Goal: Task Accomplishment & Management: Manage account settings

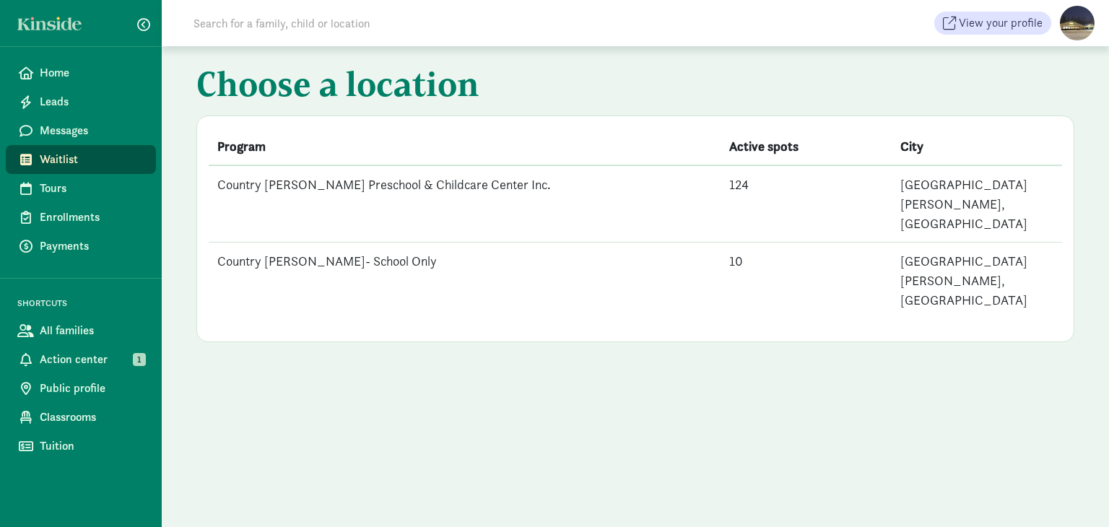
click at [352, 176] on td "Country [PERSON_NAME] Preschool & Childcare Center Inc." at bounding box center [465, 203] width 512 height 77
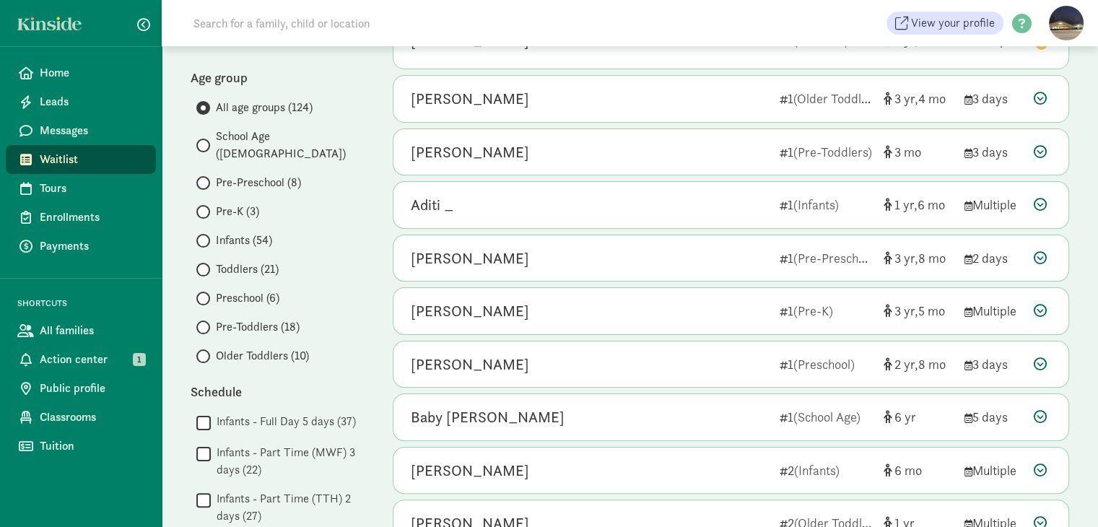
scroll to position [217, 0]
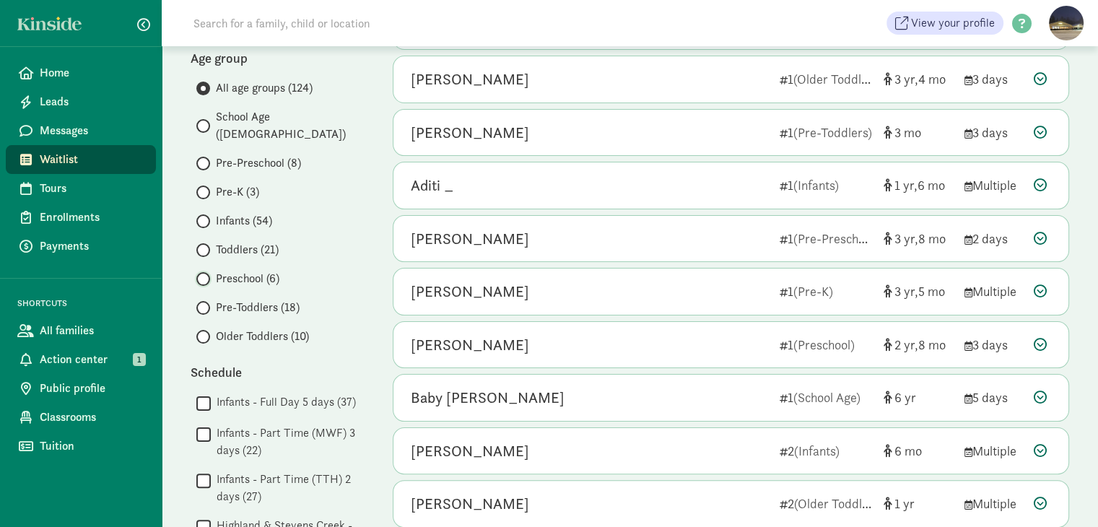
click at [199, 274] on input "Preschool (6)" at bounding box center [200, 278] width 9 height 9
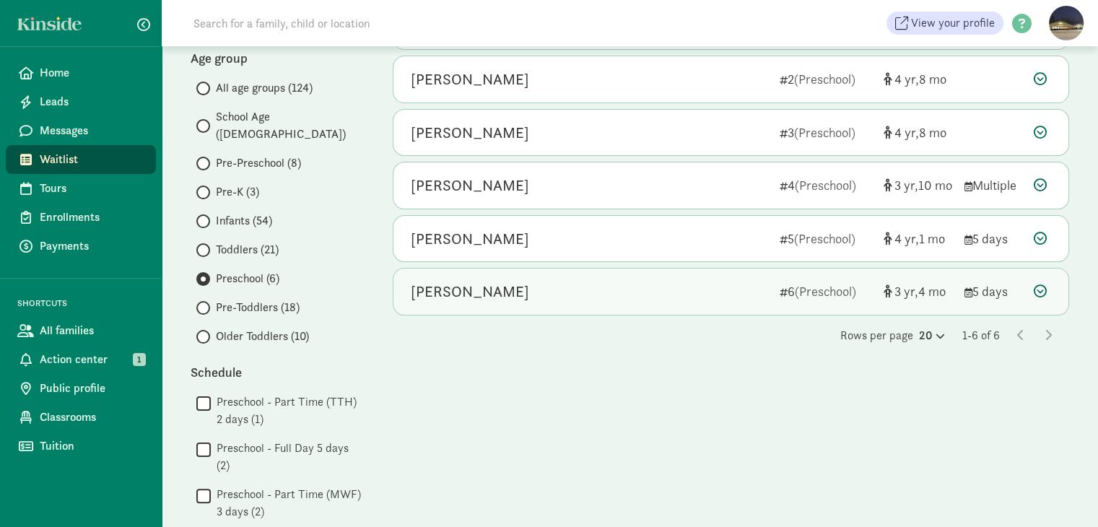
click at [1038, 290] on icon at bounding box center [1040, 290] width 13 height 13
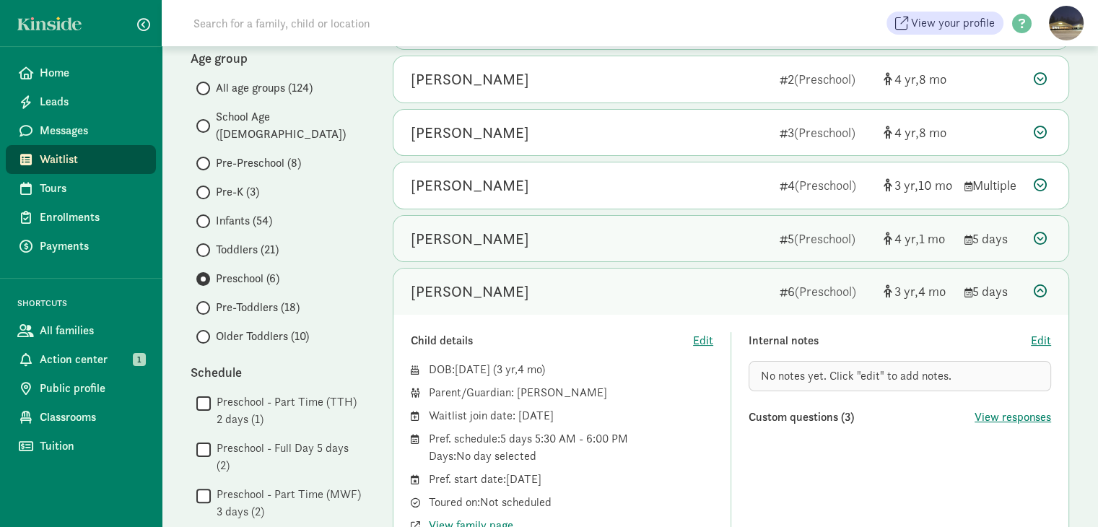
click at [1040, 239] on icon at bounding box center [1040, 238] width 13 height 13
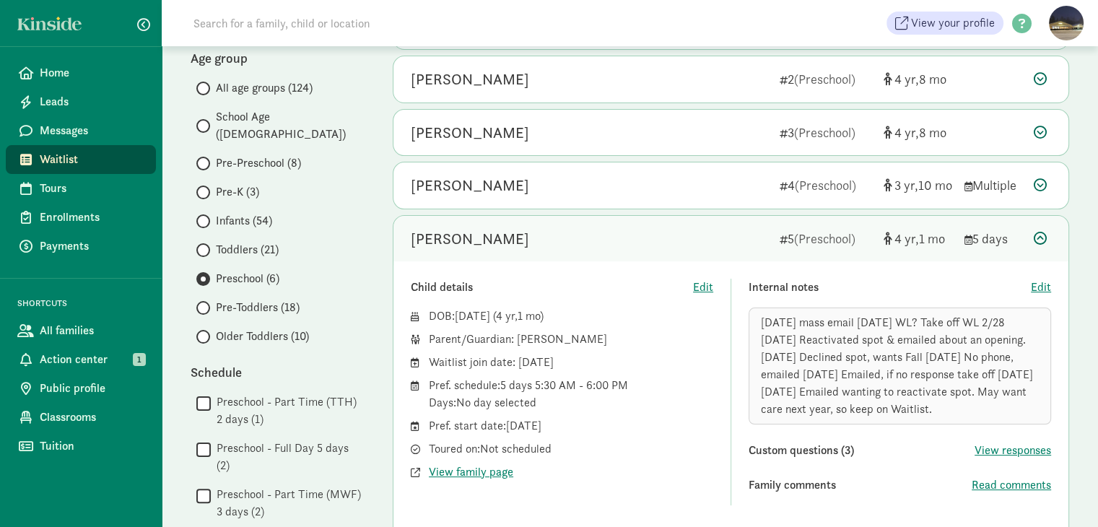
click at [1038, 240] on icon at bounding box center [1040, 238] width 13 height 13
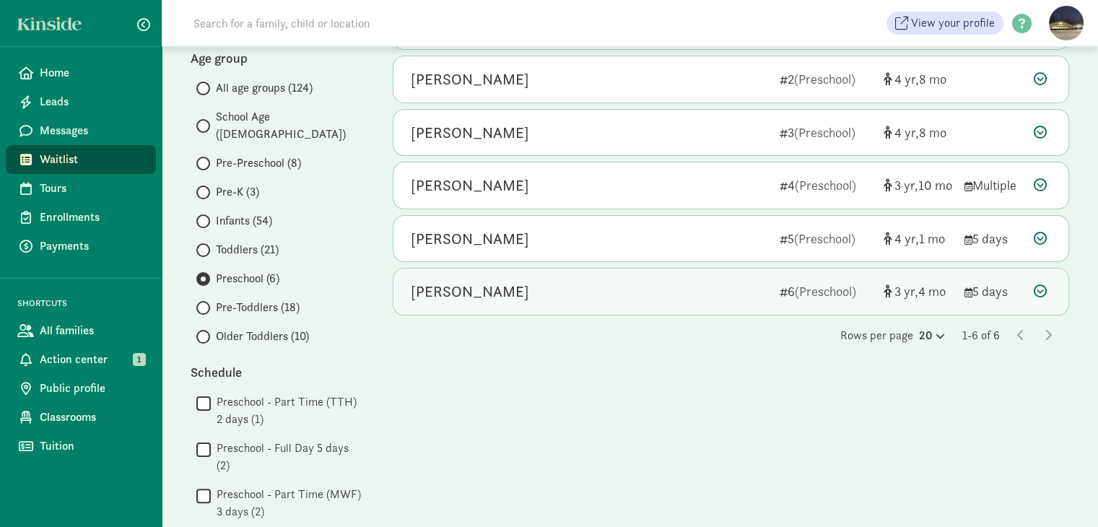
click at [1041, 289] on icon at bounding box center [1040, 290] width 13 height 13
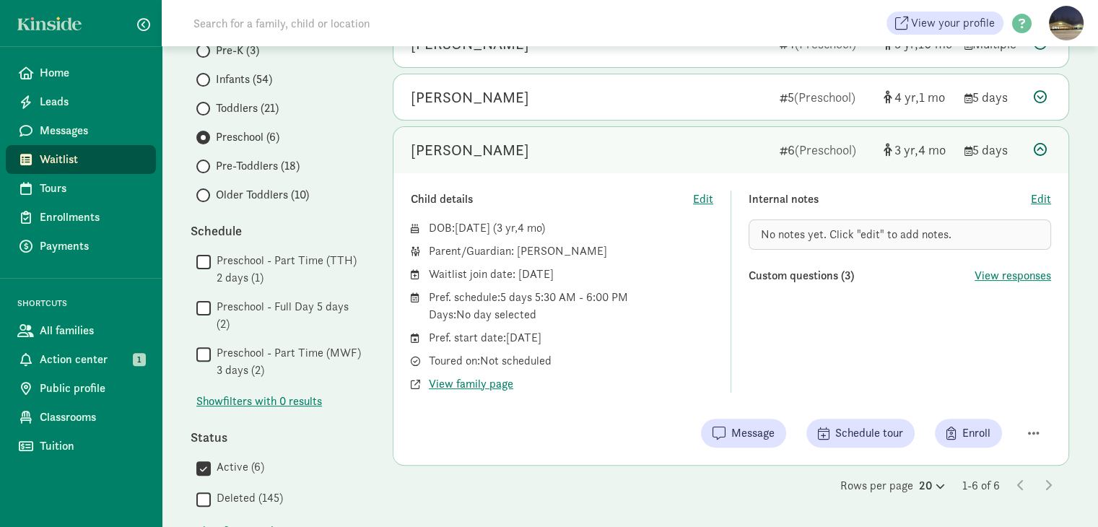
scroll to position [361, 0]
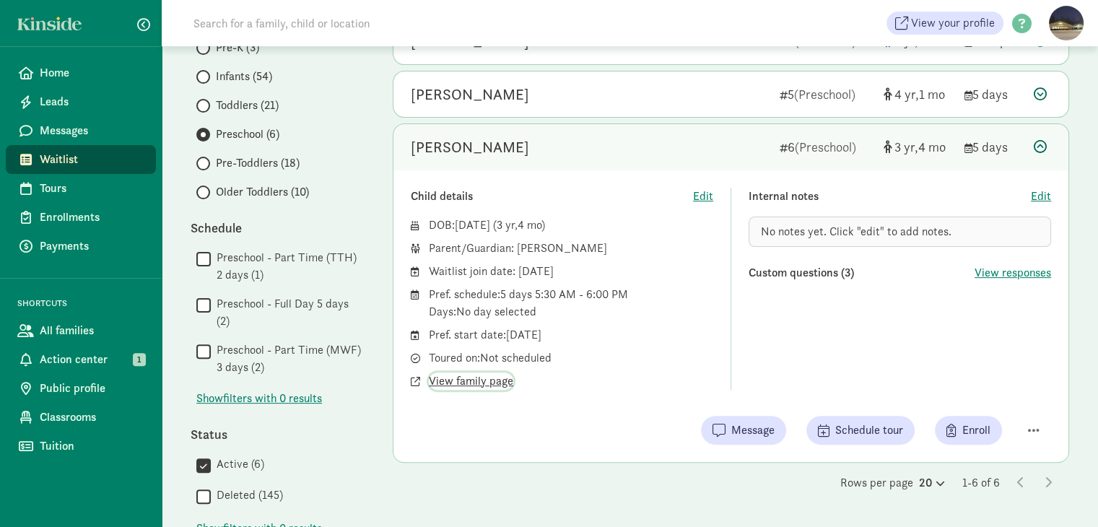
click at [473, 378] on span "View family page" at bounding box center [471, 381] width 84 height 17
click at [809, 232] on span "No notes yet. Click "edit" to add notes." at bounding box center [856, 231] width 191 height 15
click at [1045, 194] on span "Edit" at bounding box center [1041, 196] width 20 height 17
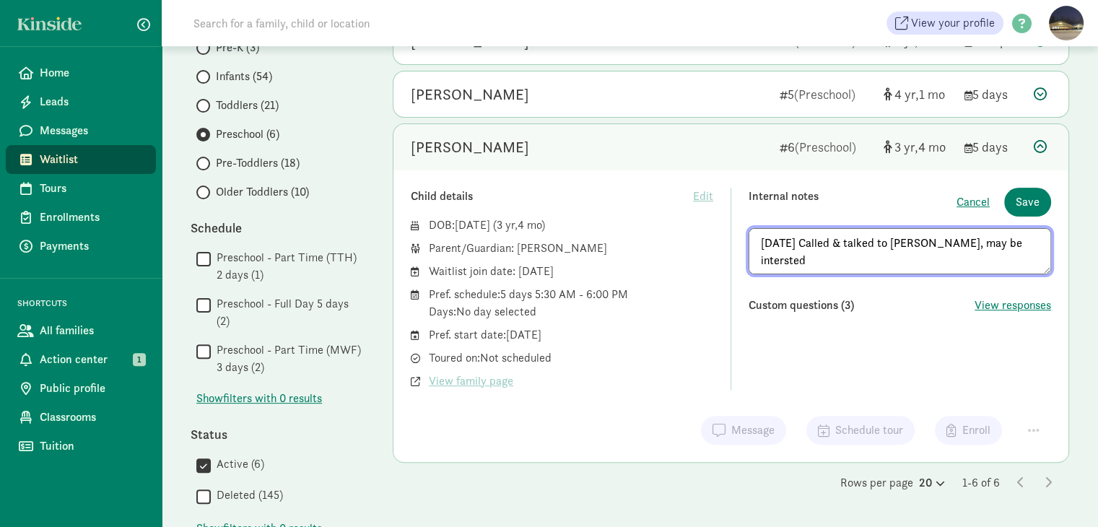
click at [991, 240] on textarea "8/15/25 Called & talked to Jordan, may be intersted" at bounding box center [900, 251] width 303 height 46
click at [1020, 240] on textarea "8/15/25 Called & talked to Jordan, may be interested" at bounding box center [900, 251] width 303 height 46
drag, startPoint x: 760, startPoint y: 240, endPoint x: 1000, endPoint y: 255, distance: 240.9
click at [1000, 255] on textarea "[DATE] Called & talked to [PERSON_NAME], may be interested. Looking into subsid…" at bounding box center [900, 251] width 303 height 46
type textarea "[DATE] Called & talked to [PERSON_NAME], may be interested. Looking into subsid…"
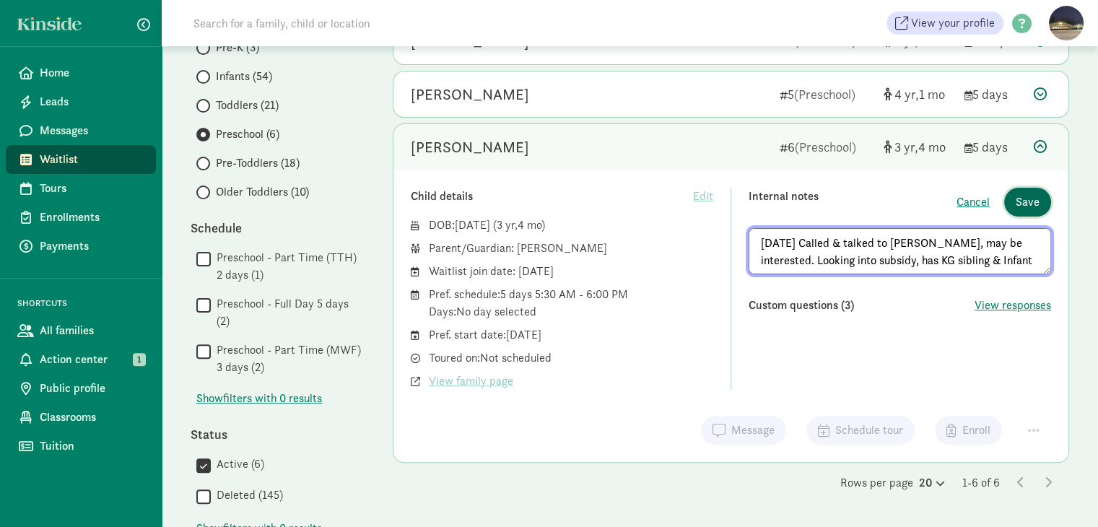
click at [1027, 204] on span "Save" at bounding box center [1028, 201] width 24 height 17
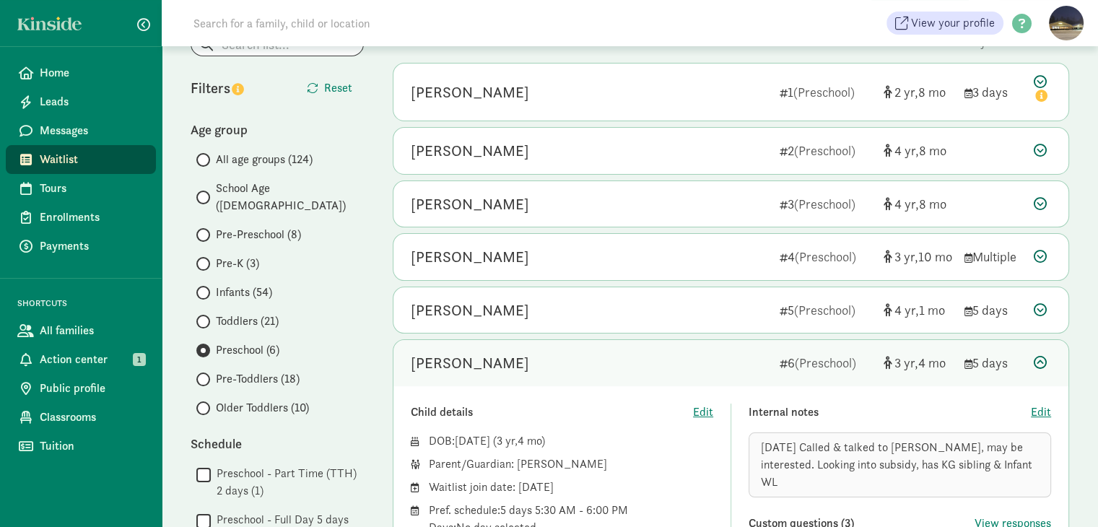
scroll to position [144, 0]
click at [202, 193] on input "School Age ([DEMOGRAPHIC_DATA])" at bounding box center [200, 197] width 9 height 9
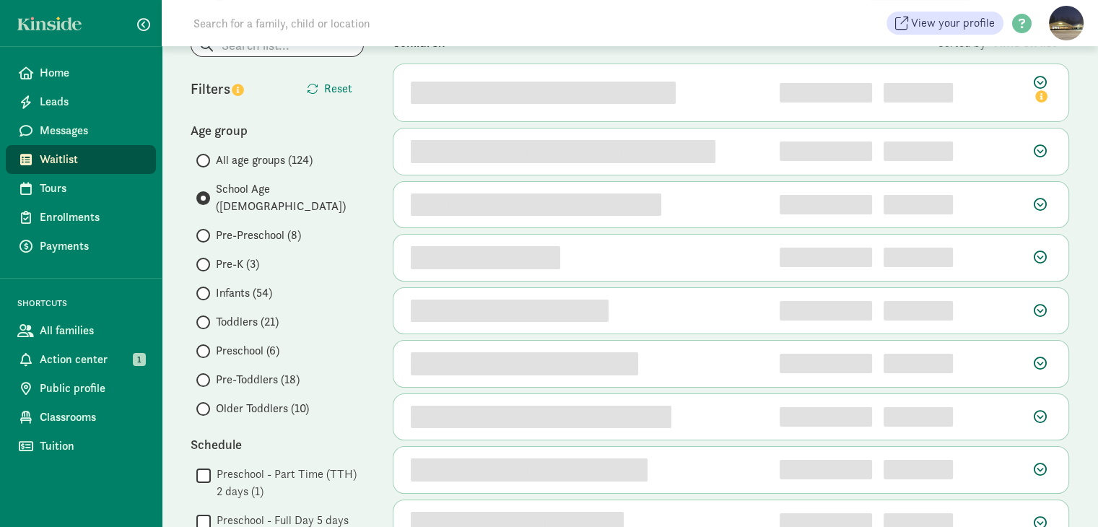
scroll to position [0, 0]
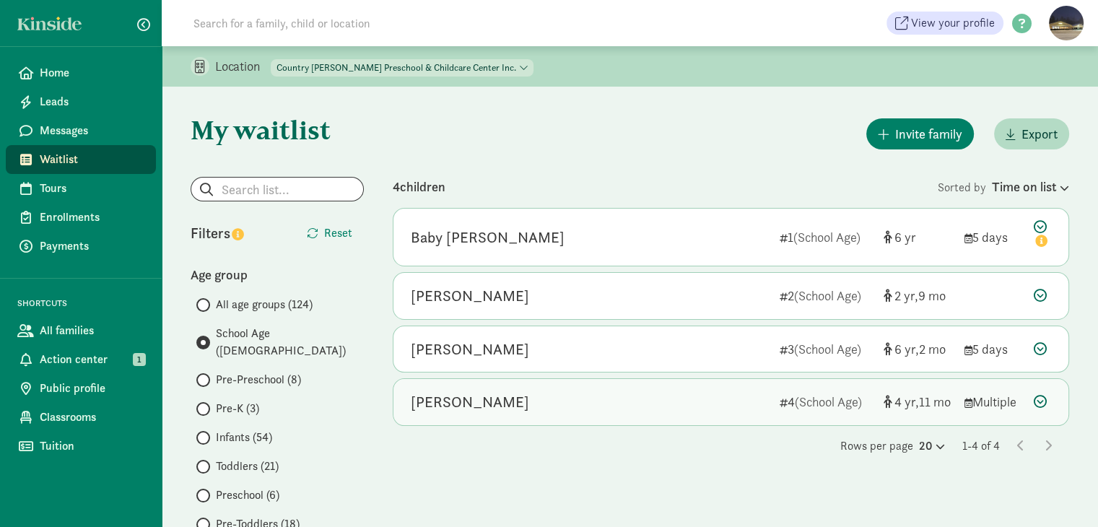
click at [1036, 396] on icon at bounding box center [1040, 401] width 13 height 13
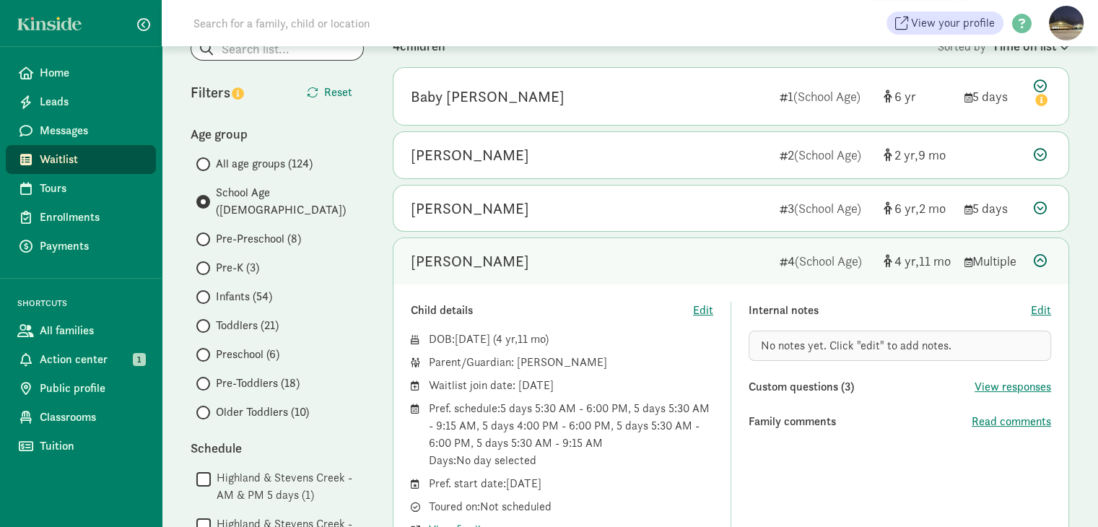
scroll to position [144, 0]
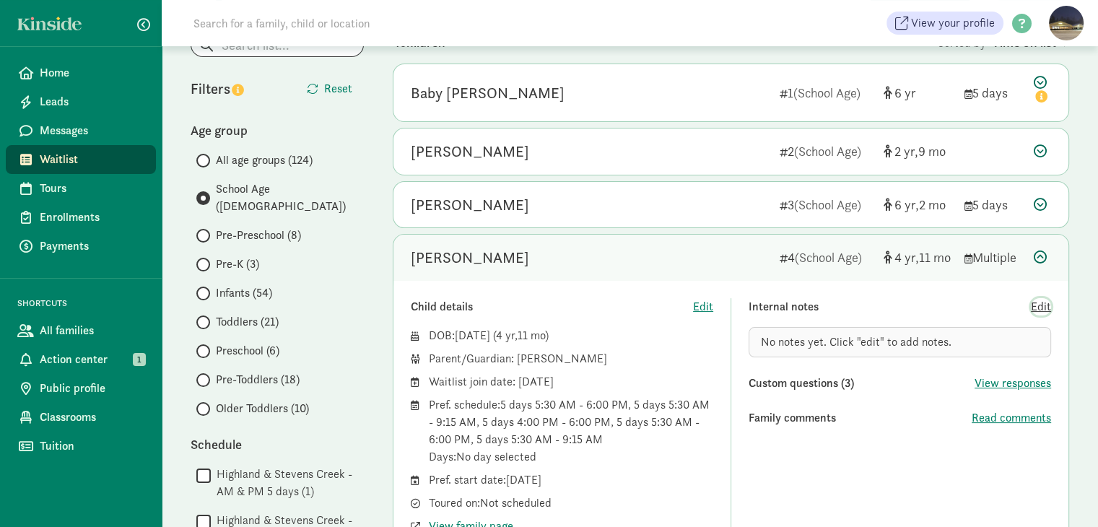
click at [1048, 310] on span "Edit" at bounding box center [1041, 306] width 20 height 17
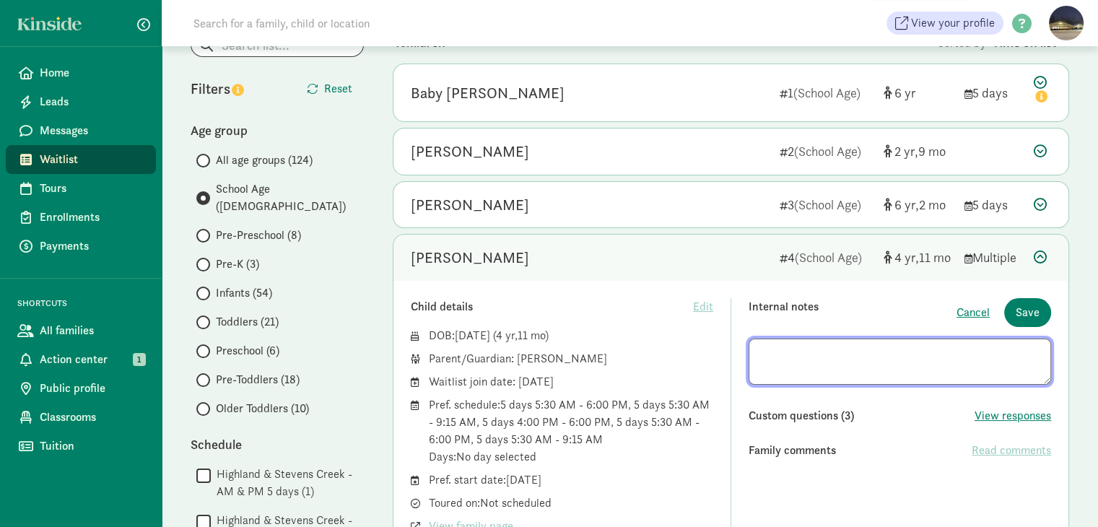
click at [794, 362] on textarea at bounding box center [900, 362] width 303 height 46
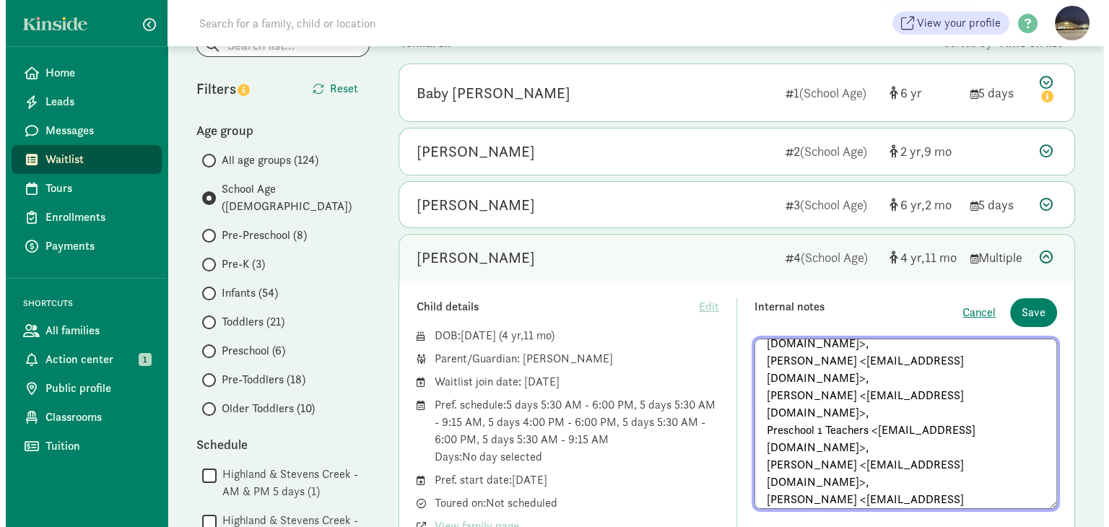
scroll to position [0, 0]
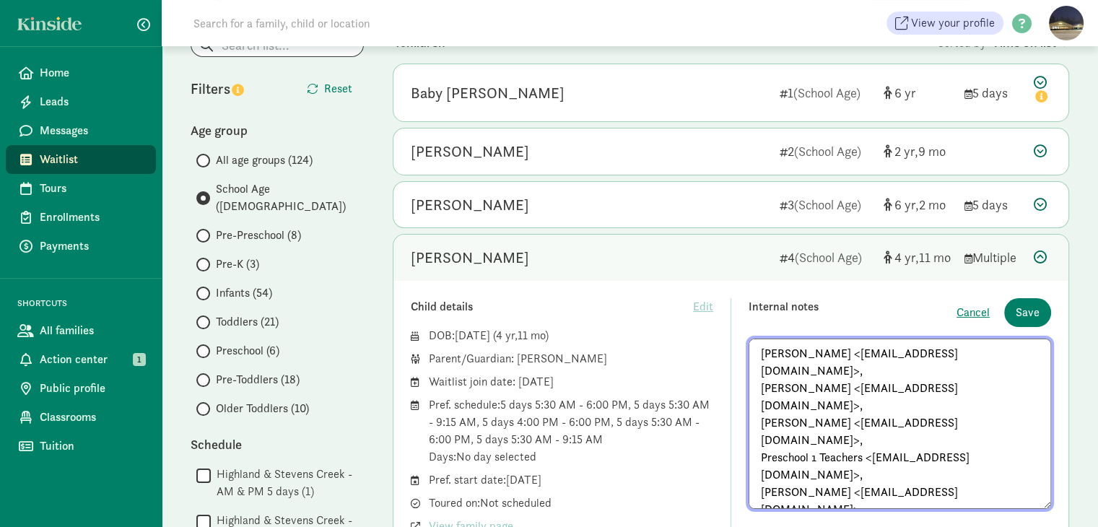
drag, startPoint x: 1017, startPoint y: 491, endPoint x: 743, endPoint y: 352, distance: 307.1
click at [743, 352] on div "Child details Edit DOB: Aug 18, 2020 ( 4 11 ) Parent/Guardian: jordan berger Wa…" at bounding box center [731, 446] width 640 height 297
type textarea "Erin Anderson <countrydawnk5@gmail.com>"
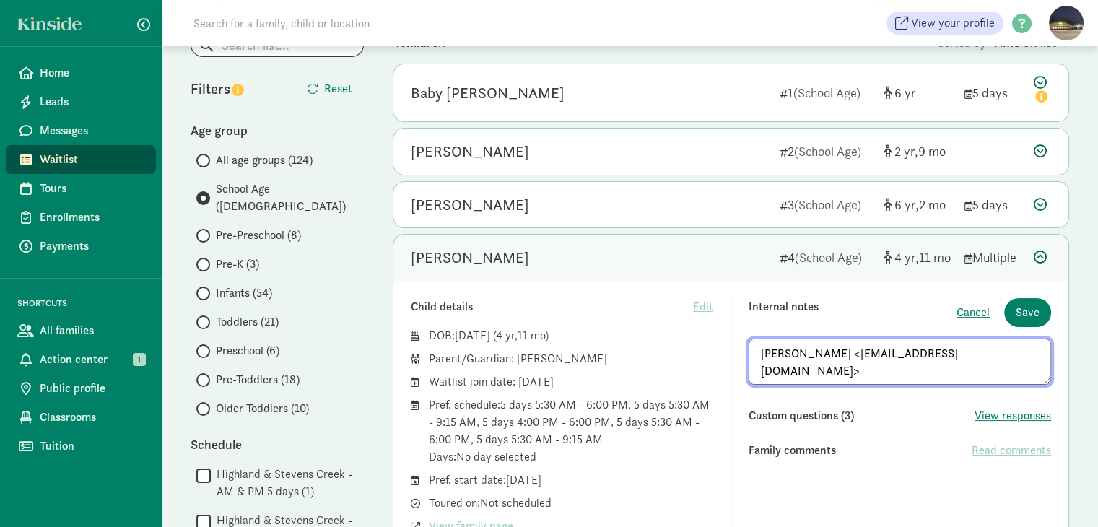
drag, startPoint x: 1011, startPoint y: 367, endPoint x: 728, endPoint y: 366, distance: 282.3
click at [728, 366] on div "Child details Edit DOB: Aug 18, 2020 ( 4 11 ) Parent/Guardian: jordan berger Wa…" at bounding box center [731, 416] width 640 height 237
click at [199, 347] on input "Preschool (6)" at bounding box center [200, 351] width 9 height 9
radio input "true"
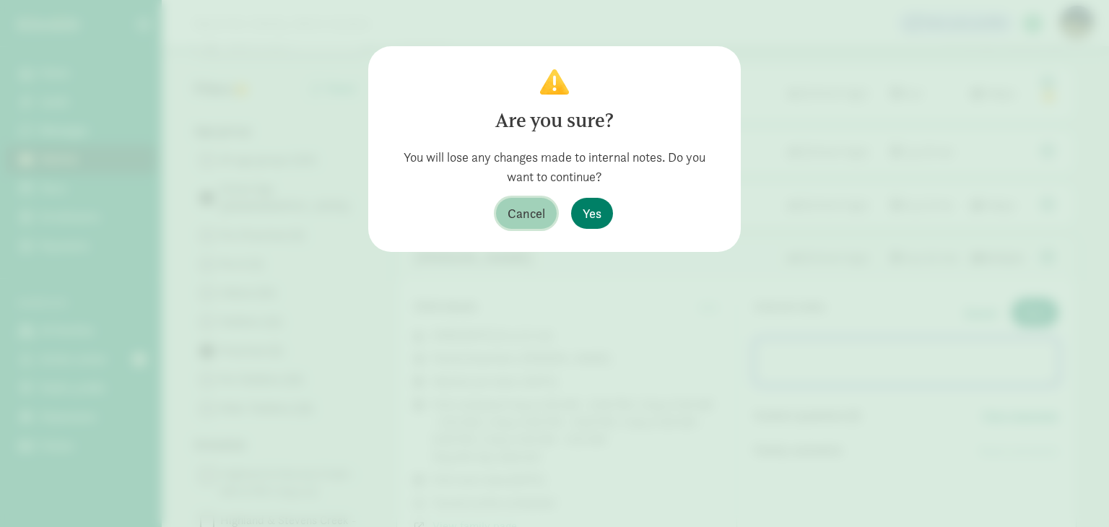
click at [524, 217] on span "Cancel" at bounding box center [527, 213] width 38 height 19
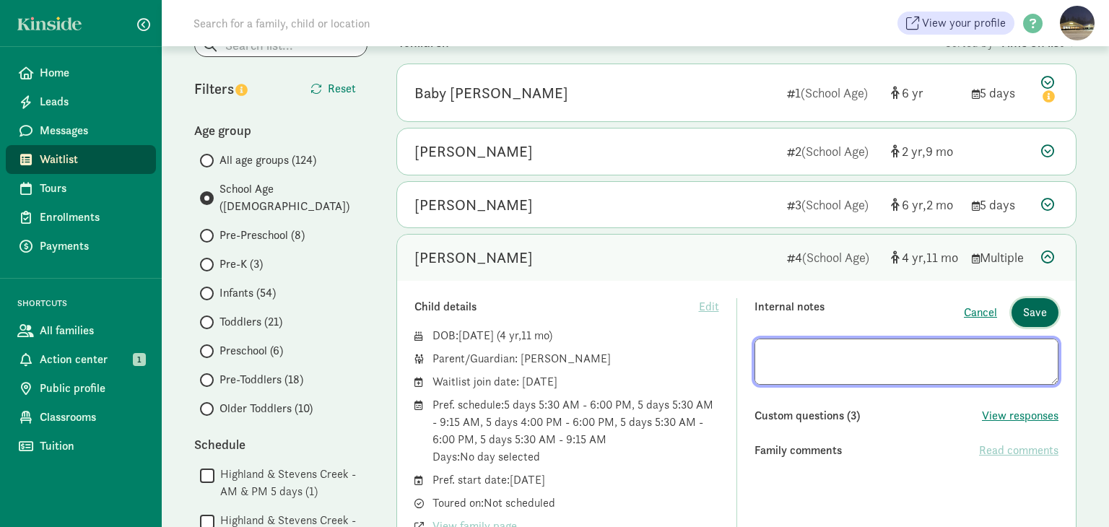
click at [1051, 307] on button "Save" at bounding box center [1035, 312] width 47 height 29
click at [1045, 307] on span "Save" at bounding box center [1035, 312] width 24 height 17
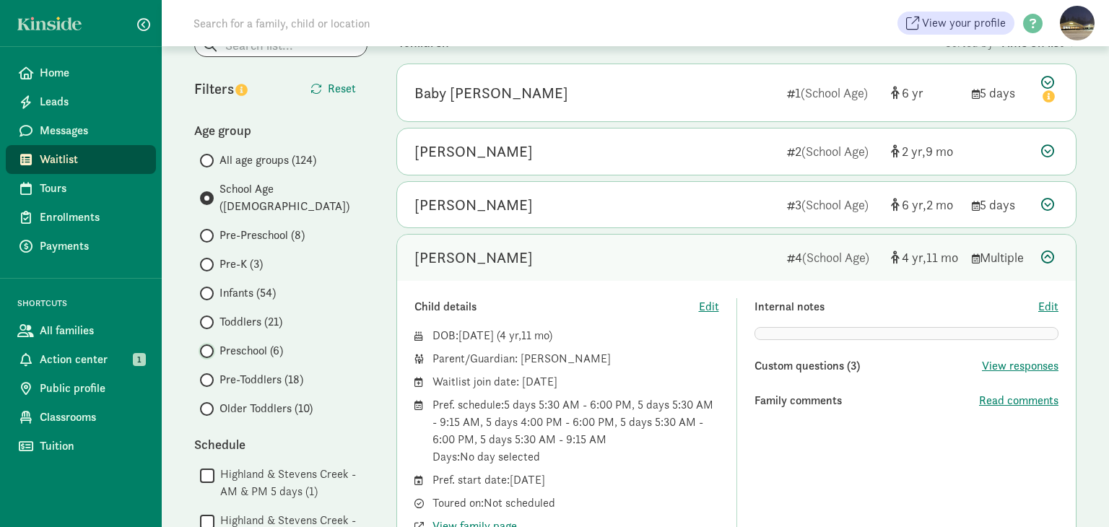
click at [205, 347] on input "Preschool (6)" at bounding box center [204, 351] width 9 height 9
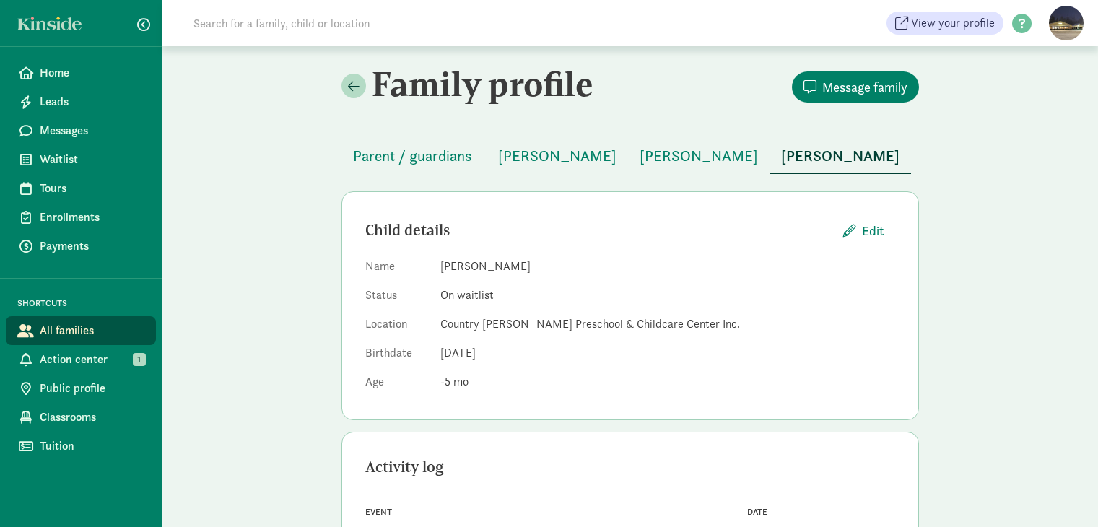
scroll to position [72, 0]
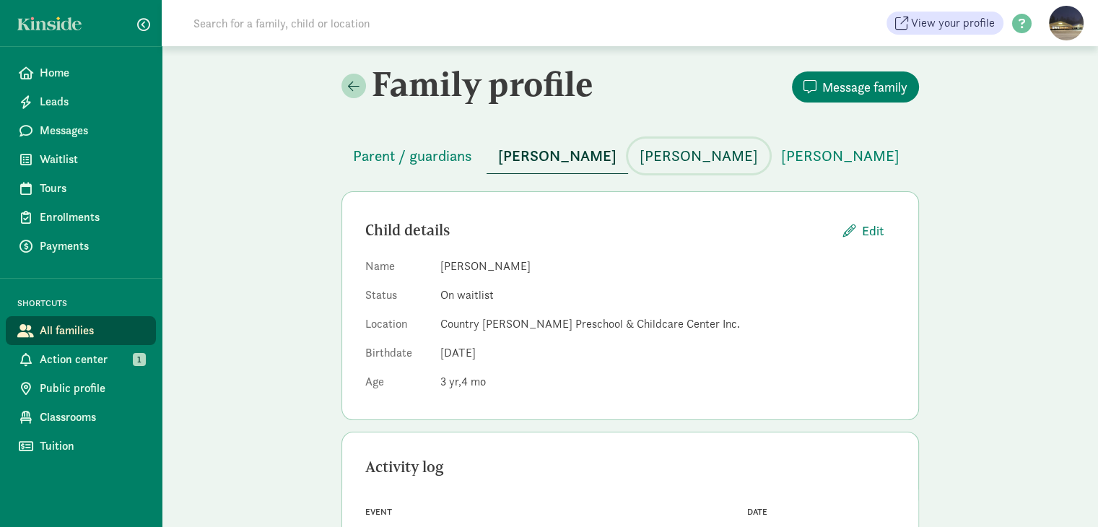
click at [734, 157] on span "[PERSON_NAME]" at bounding box center [699, 155] width 118 height 23
click at [821, 157] on span "[PERSON_NAME]" at bounding box center [840, 155] width 118 height 23
click at [534, 162] on span "[PERSON_NAME]" at bounding box center [557, 155] width 118 height 23
click at [451, 157] on span "Parent / guardians" at bounding box center [412, 155] width 119 height 23
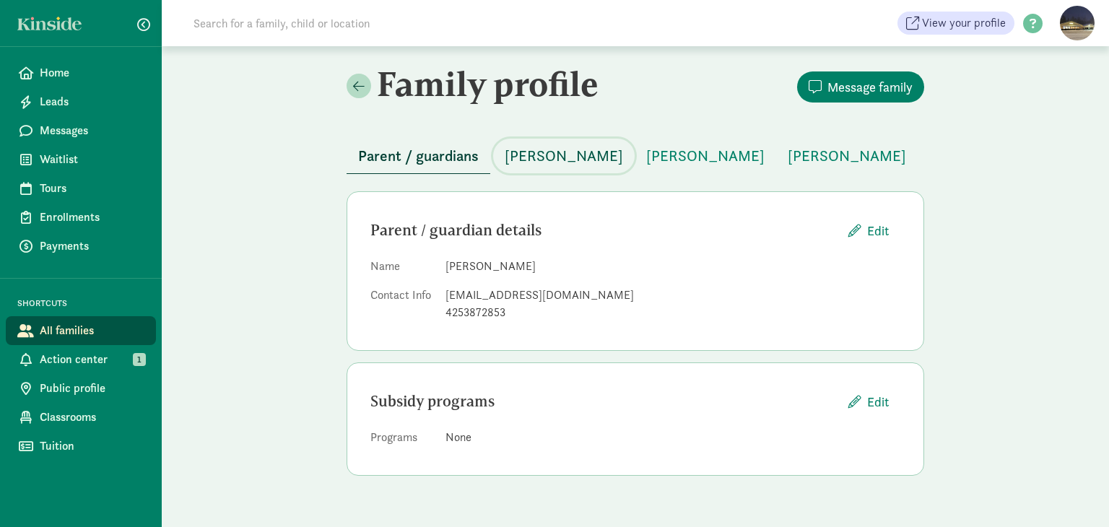
click at [578, 164] on span "Roman Freedman" at bounding box center [564, 155] width 118 height 23
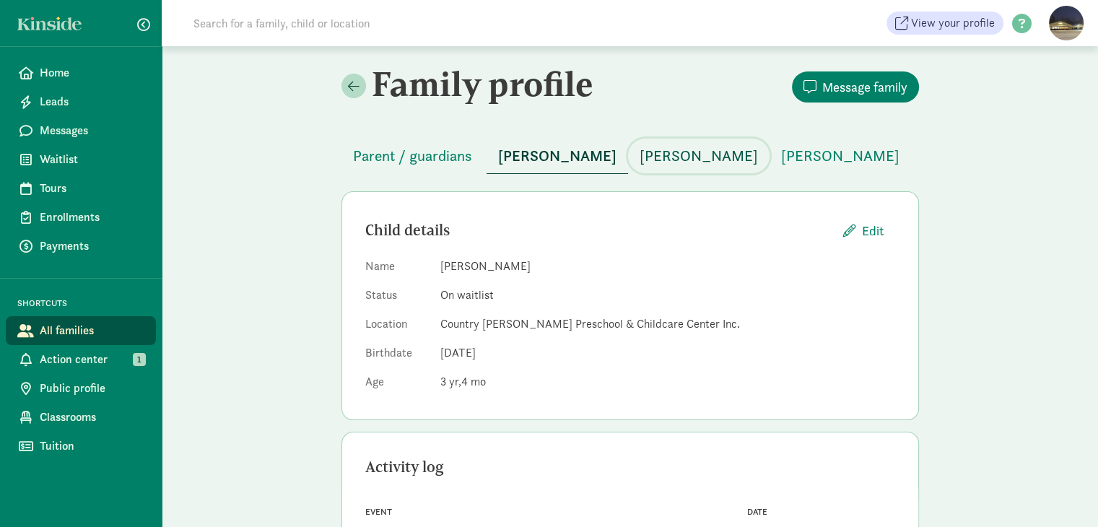
click at [722, 155] on span "Alexandre Freedman" at bounding box center [699, 155] width 118 height 23
click at [824, 156] on span "Vance Berger" at bounding box center [840, 155] width 118 height 23
click at [565, 154] on span "Roman Freedman" at bounding box center [557, 155] width 118 height 23
click at [701, 156] on span "[PERSON_NAME]" at bounding box center [699, 155] width 118 height 23
click at [557, 155] on span "[PERSON_NAME]" at bounding box center [557, 155] width 118 height 23
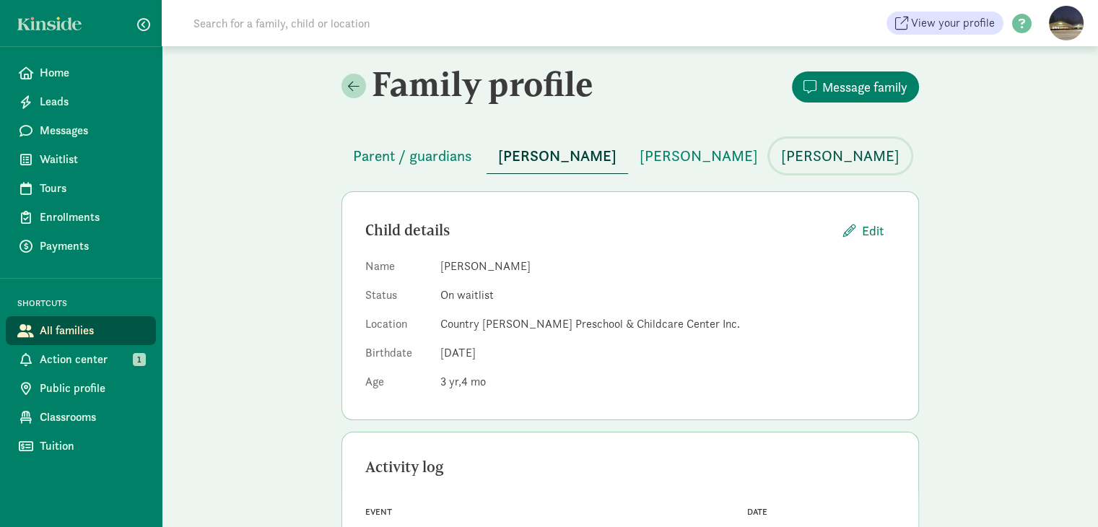
click at [834, 150] on span "[PERSON_NAME]" at bounding box center [840, 155] width 118 height 23
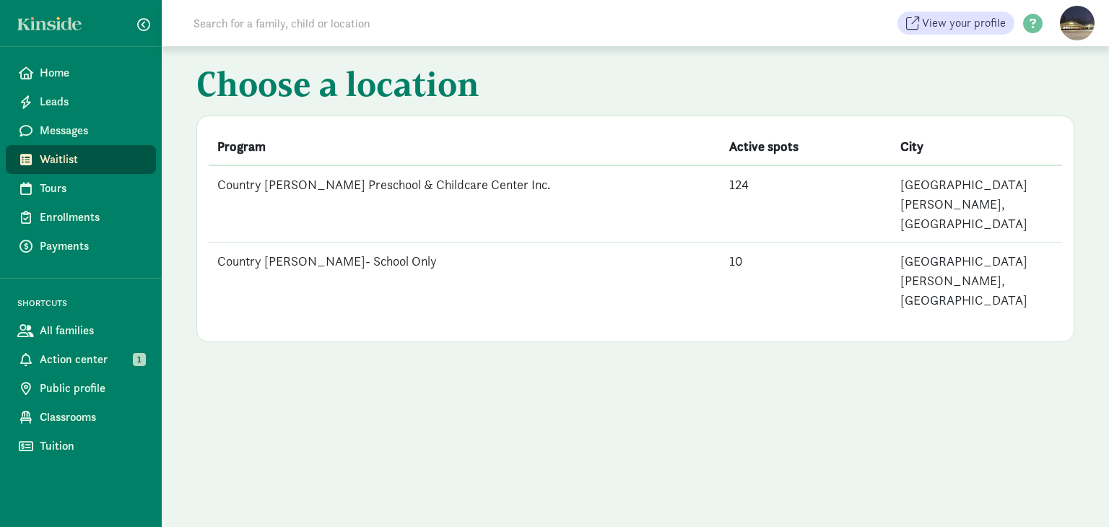
click at [336, 179] on td "Country [PERSON_NAME] Preschool & Childcare Center Inc." at bounding box center [465, 203] width 512 height 77
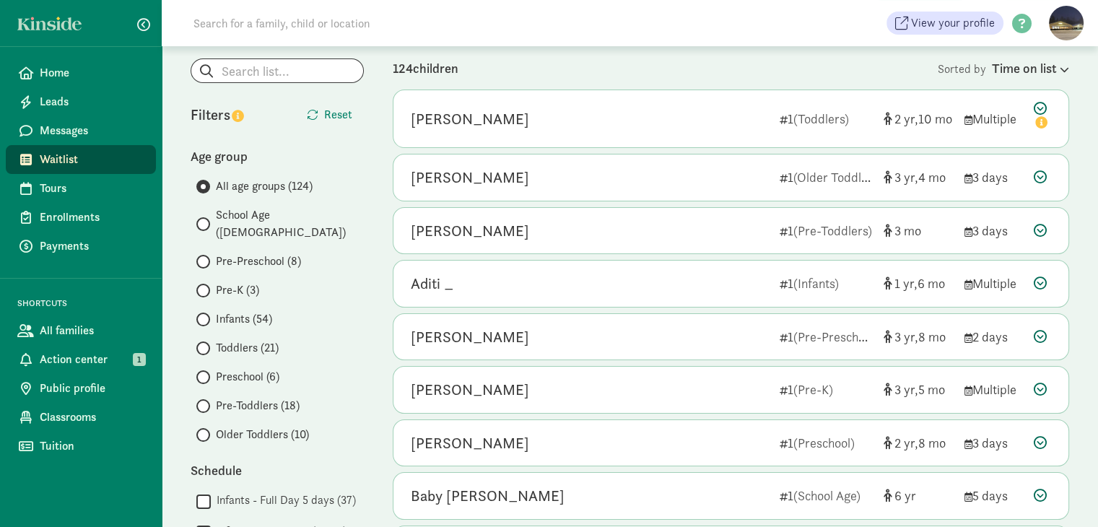
scroll to position [144, 0]
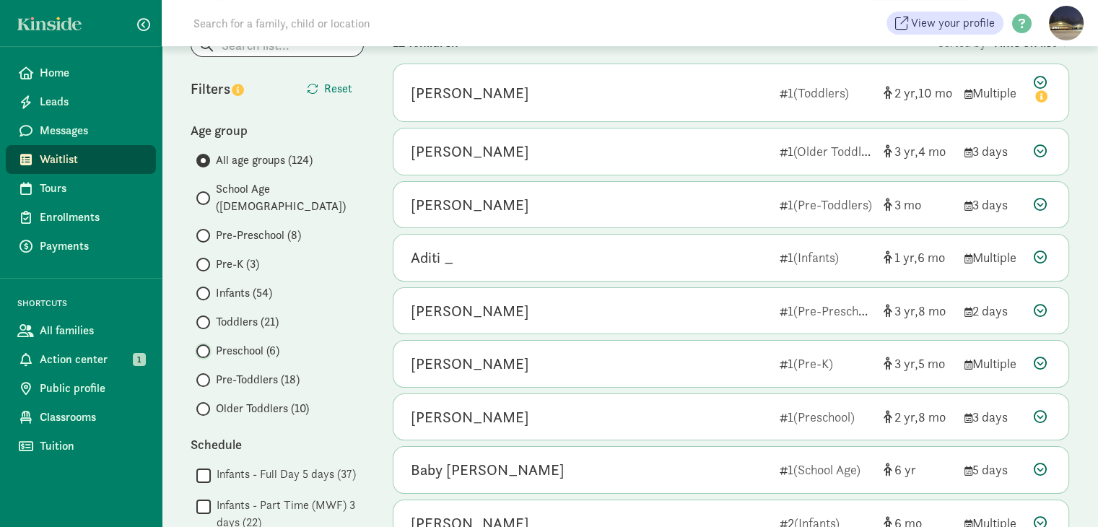
click at [202, 347] on input "Preschool (6)" at bounding box center [200, 351] width 9 height 9
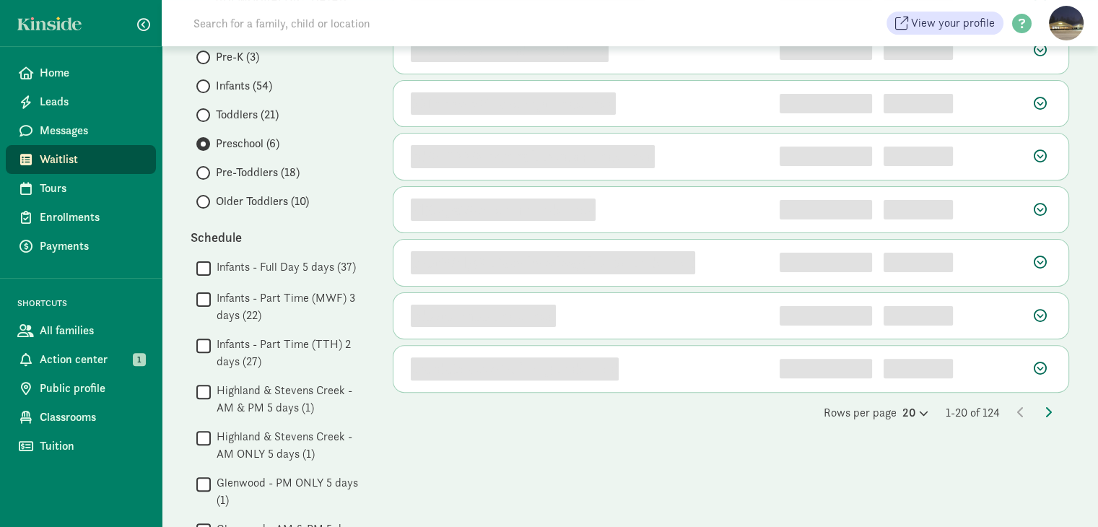
scroll to position [361, 0]
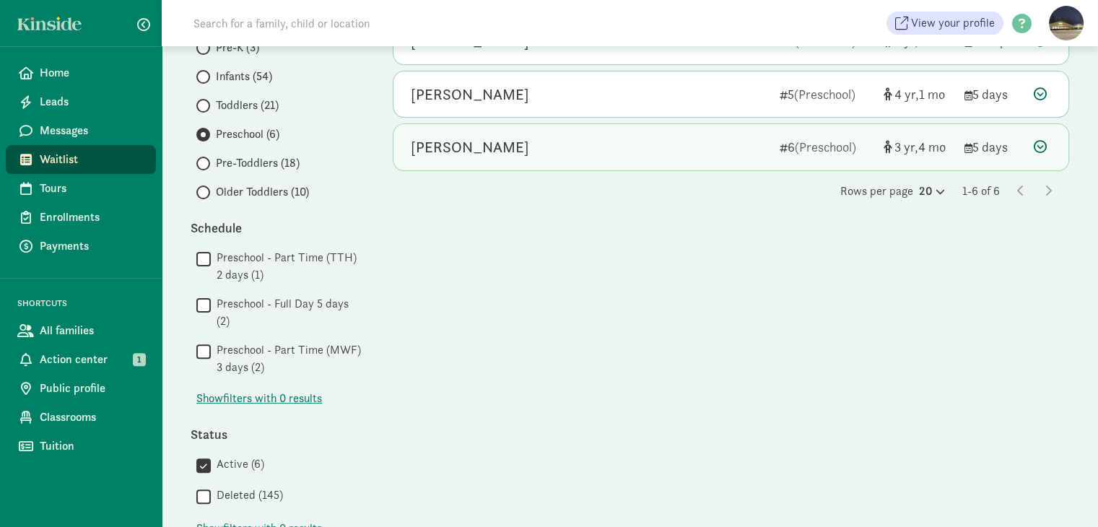
click at [1044, 149] on icon at bounding box center [1040, 146] width 13 height 13
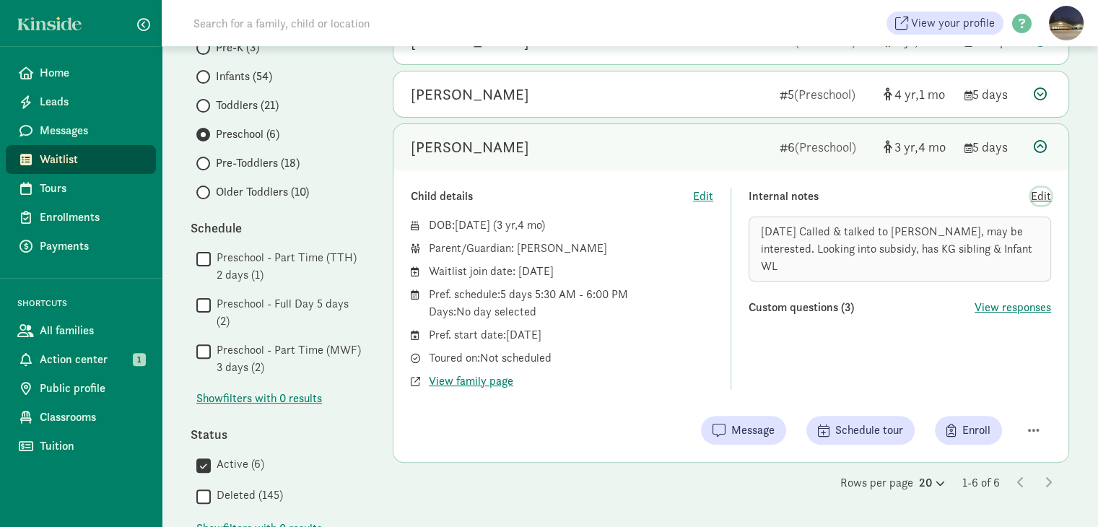
click at [1045, 196] on span "Edit" at bounding box center [1041, 196] width 20 height 17
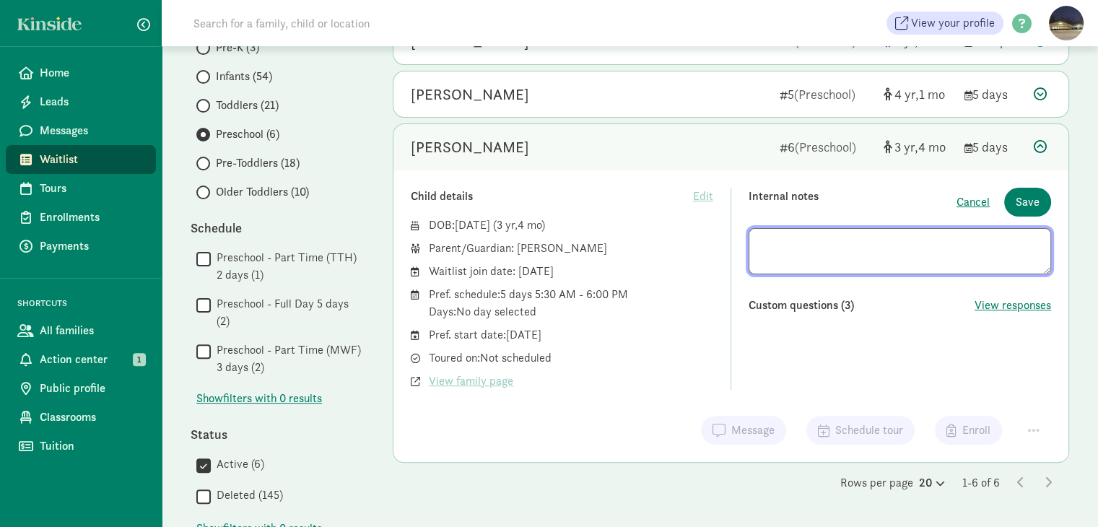
scroll to position [1, 0]
drag, startPoint x: 757, startPoint y: 239, endPoint x: 1026, endPoint y: 263, distance: 269.6
click at [1026, 263] on textarea at bounding box center [900, 251] width 303 height 46
click at [1017, 201] on span "Save" at bounding box center [1028, 201] width 24 height 17
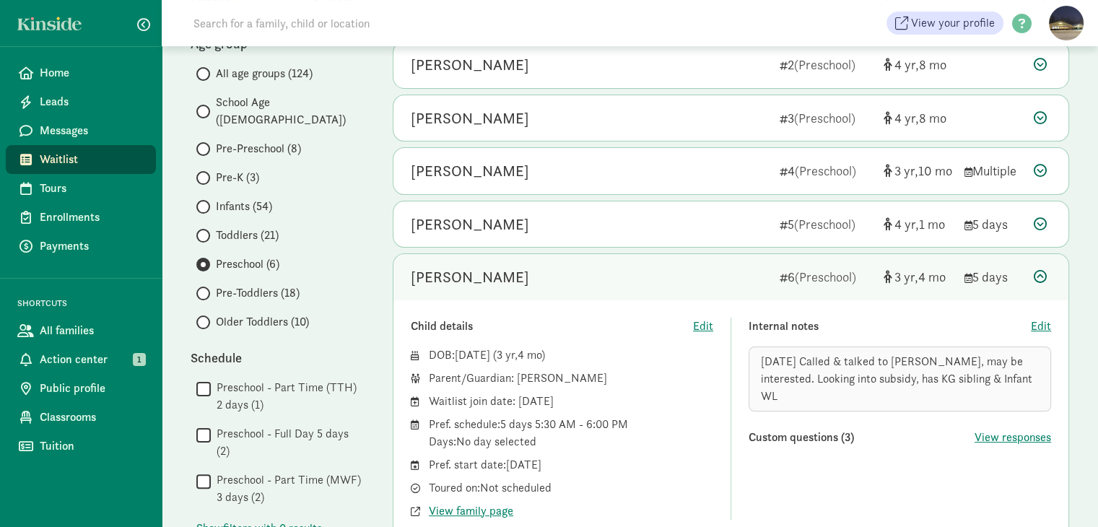
scroll to position [144, 0]
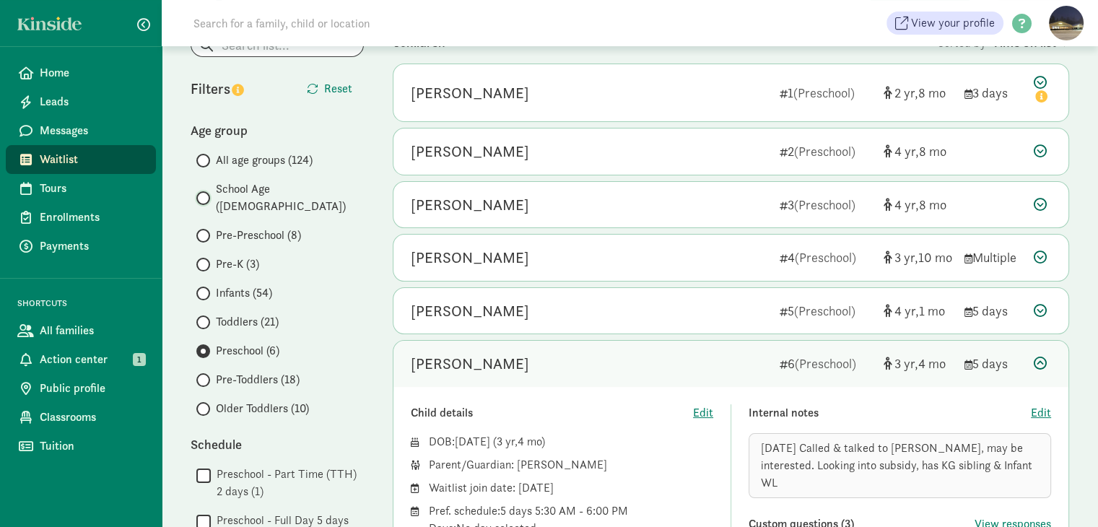
click at [205, 193] on input "School Age ([DEMOGRAPHIC_DATA])" at bounding box center [200, 197] width 9 height 9
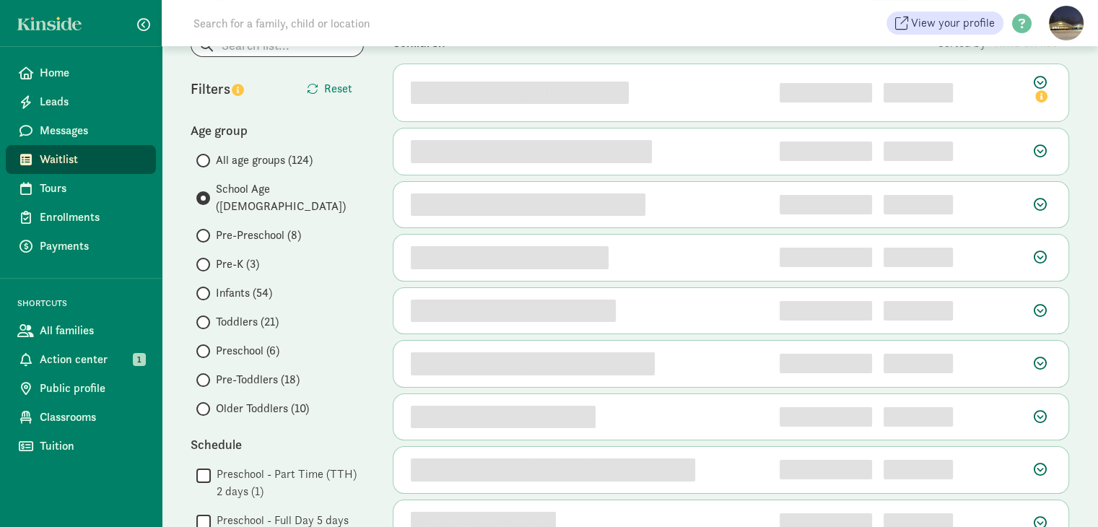
scroll to position [0, 0]
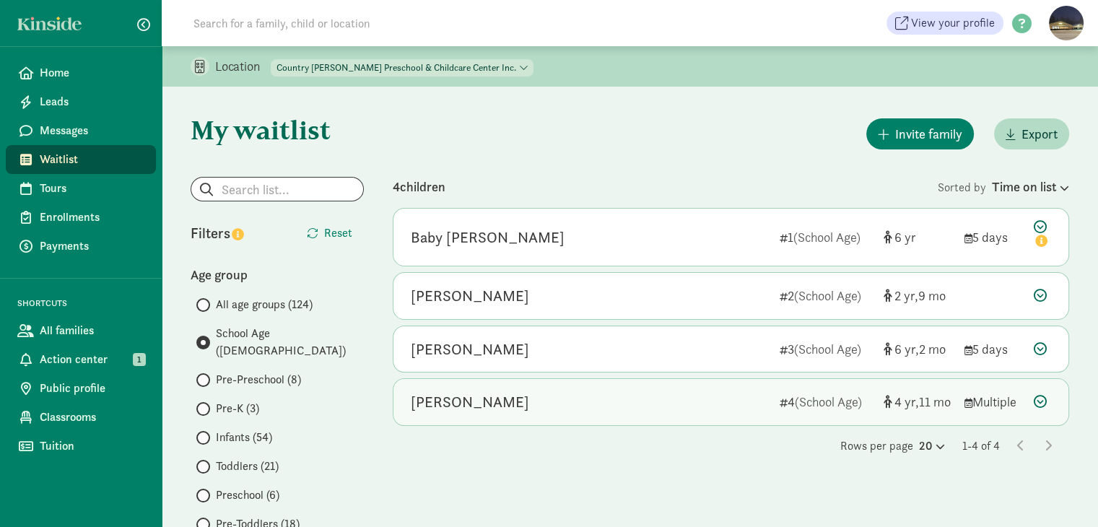
click at [1038, 399] on icon at bounding box center [1040, 401] width 13 height 13
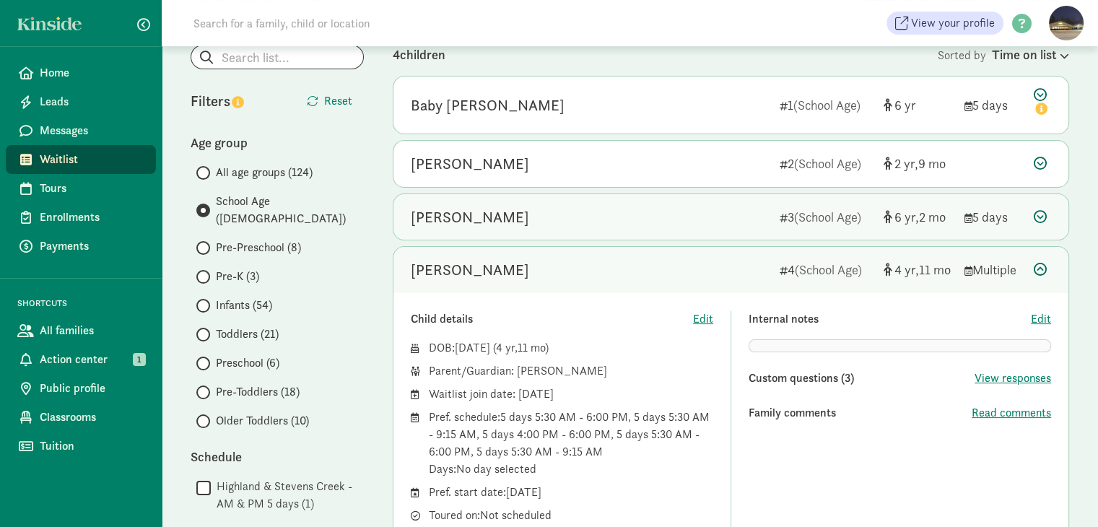
scroll to position [144, 0]
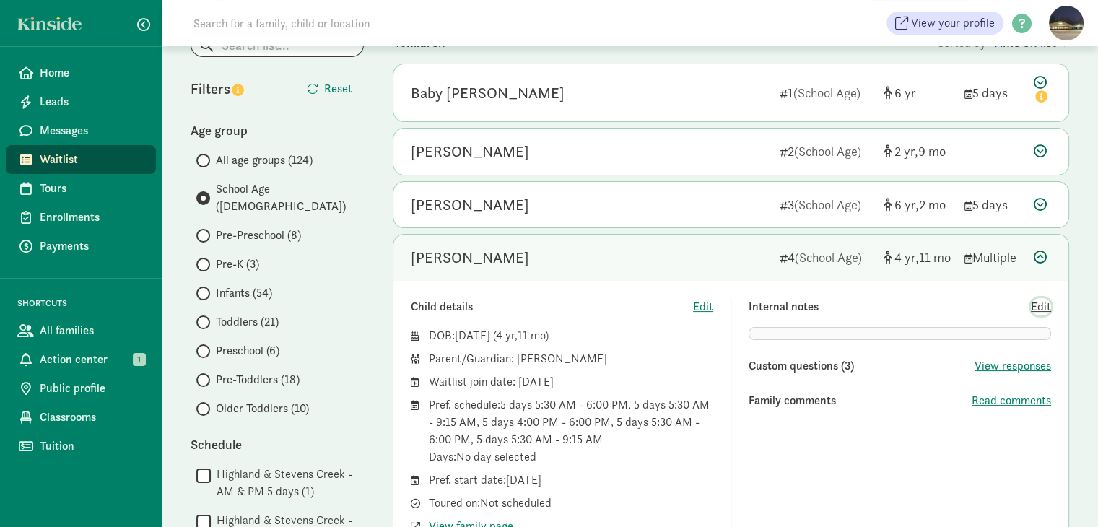
click at [1040, 307] on span "Edit" at bounding box center [1041, 306] width 20 height 17
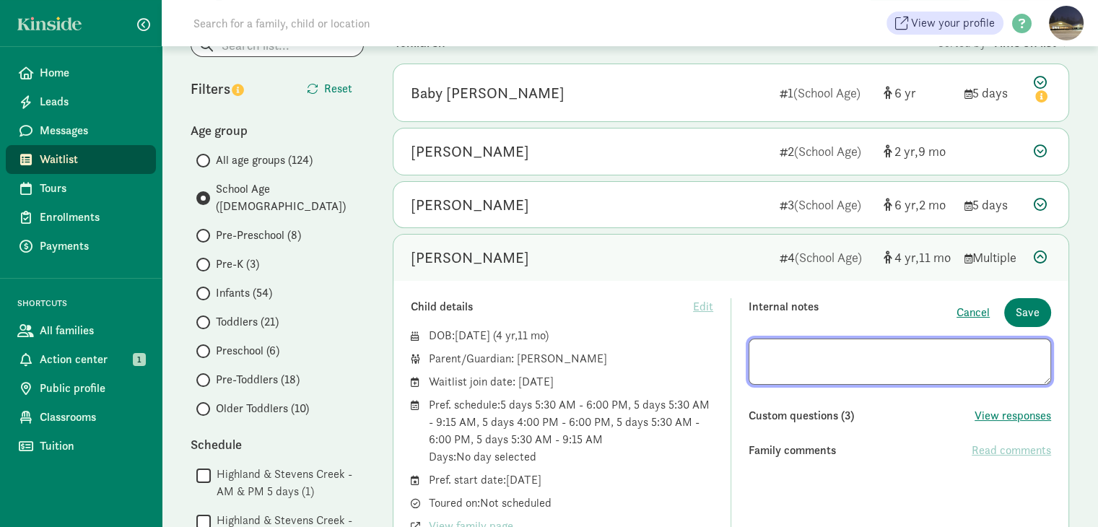
click at [761, 349] on textarea at bounding box center [900, 362] width 303 height 46
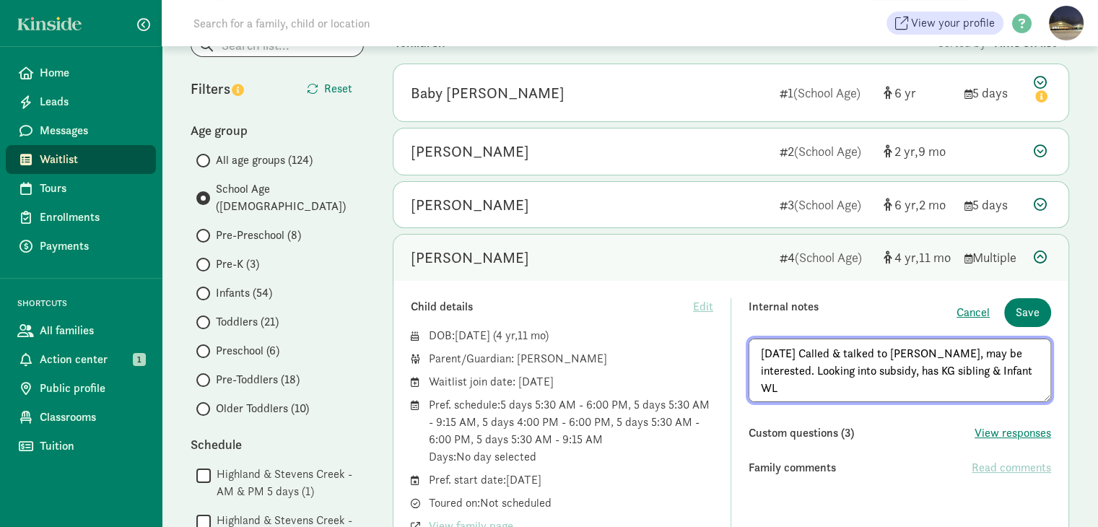
click at [861, 371] on textarea "[DATE] Called & talked to [PERSON_NAME], may be interested. Looking into subsid…" at bounding box center [900, 371] width 303 height 64
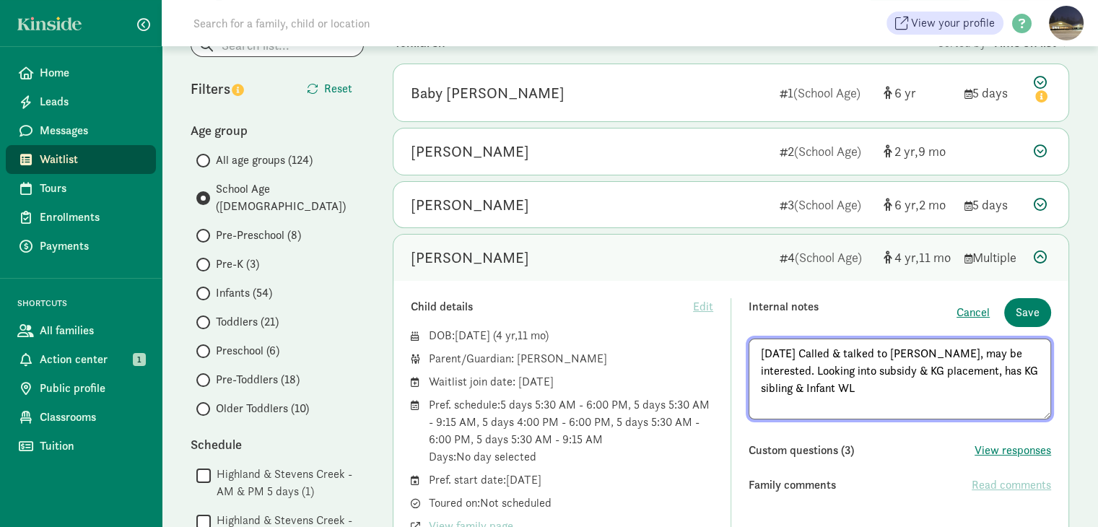
click at [982, 370] on textarea "[DATE] Called & talked to [PERSON_NAME], may be interested. Looking into subsid…" at bounding box center [900, 379] width 303 height 81
type textarea "[DATE] Called & talked to [PERSON_NAME], may be interested. Looking into subsid…"
click at [1022, 310] on span "Save" at bounding box center [1028, 312] width 24 height 17
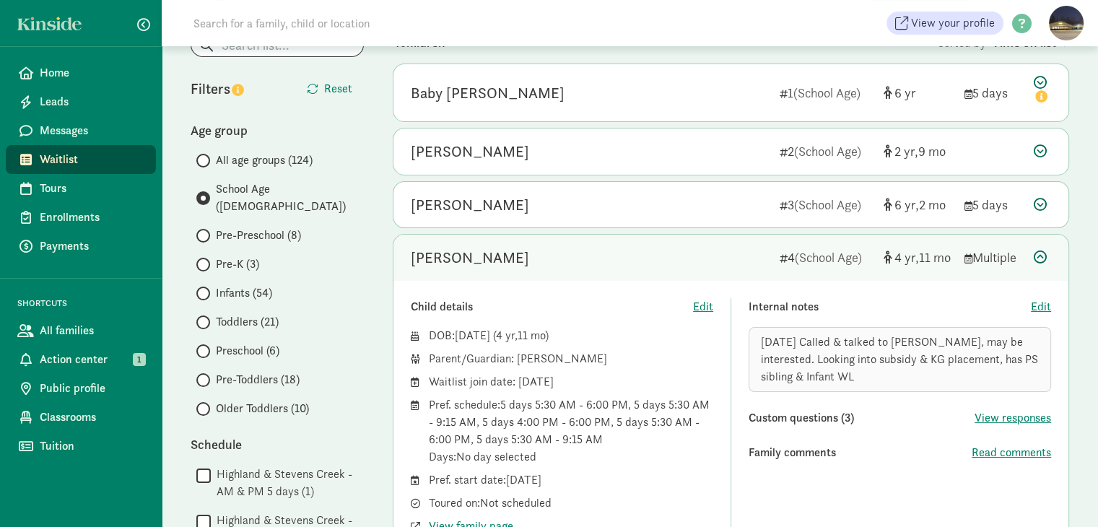
click at [1038, 256] on icon at bounding box center [1040, 257] width 13 height 13
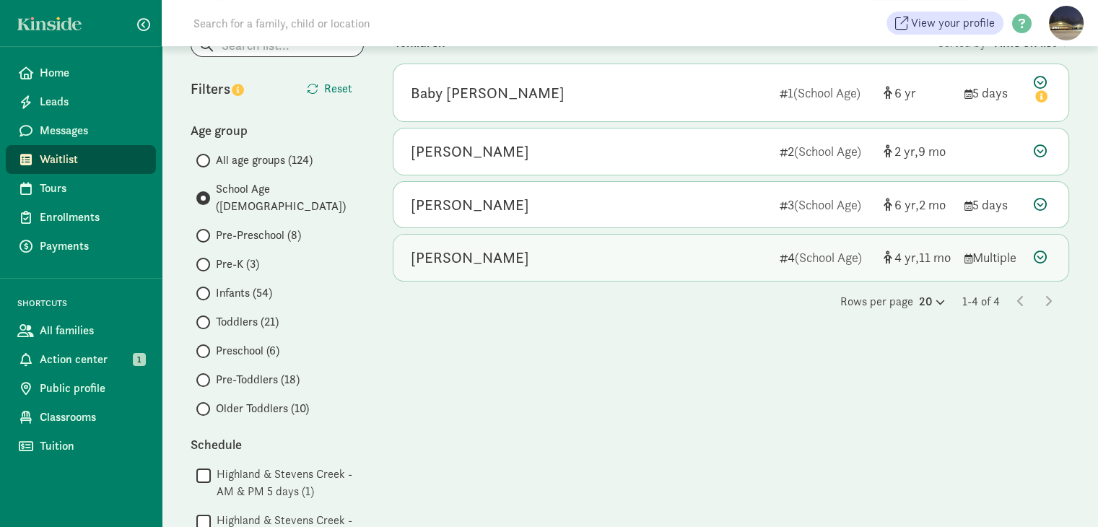
click at [1037, 257] on icon at bounding box center [1040, 257] width 13 height 13
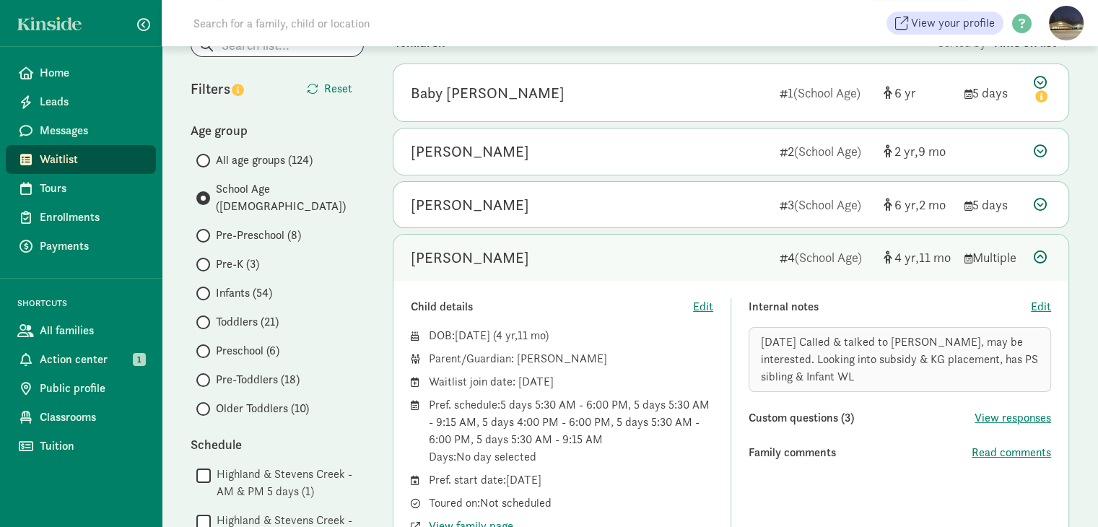
click at [1037, 257] on icon at bounding box center [1040, 257] width 13 height 13
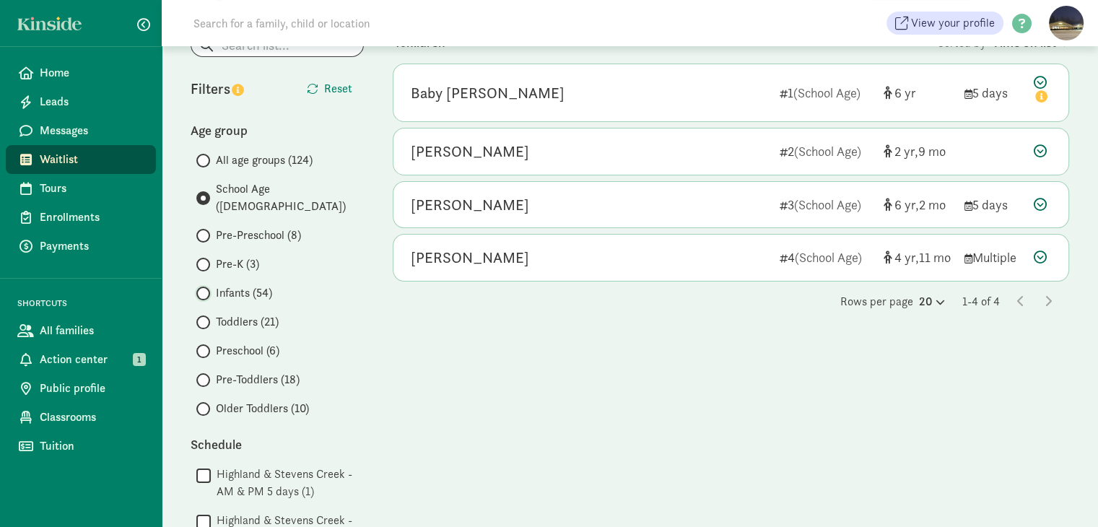
click at [202, 289] on input "Infants (54)" at bounding box center [200, 293] width 9 height 9
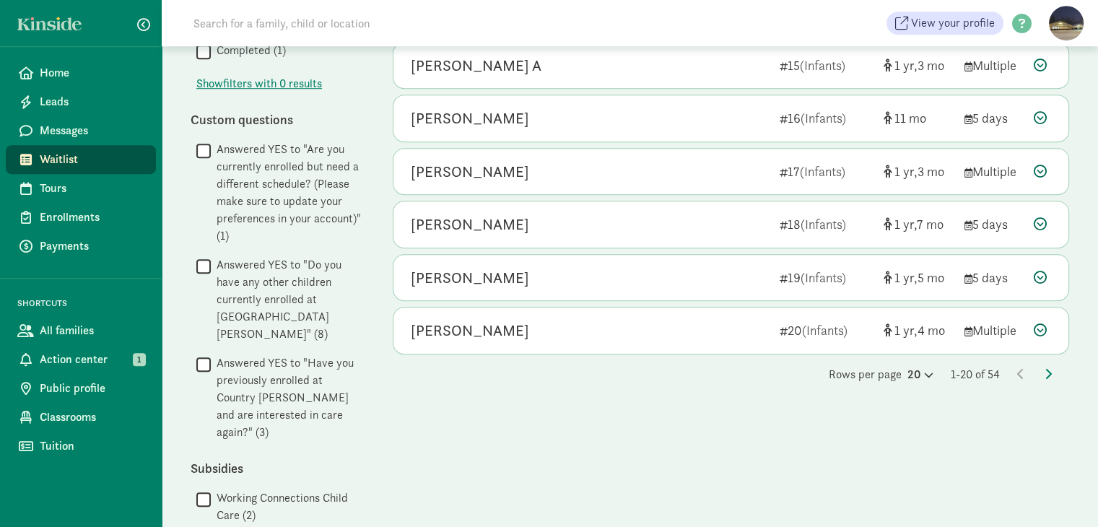
scroll to position [943, 0]
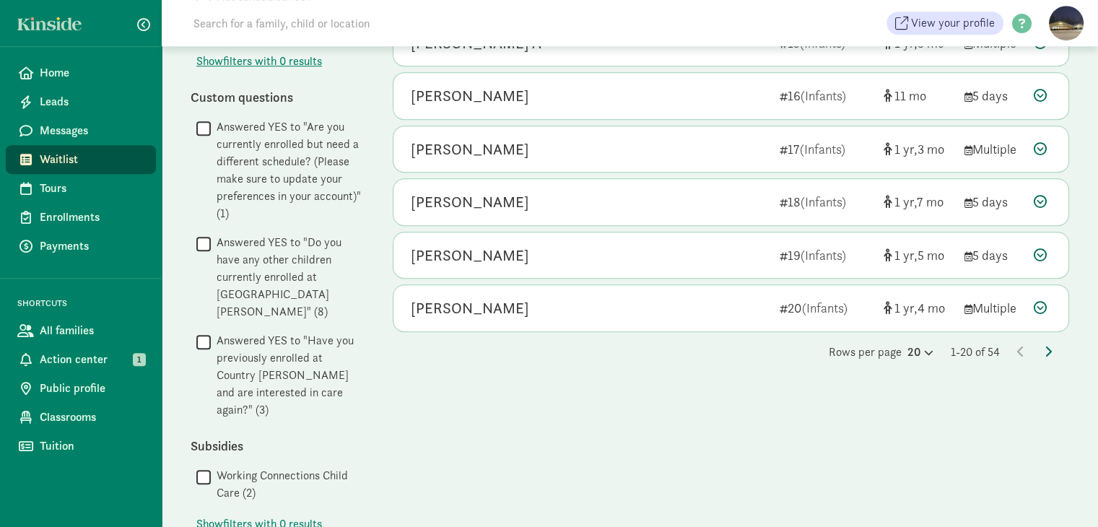
click at [1045, 346] on icon at bounding box center [1048, 352] width 7 height 12
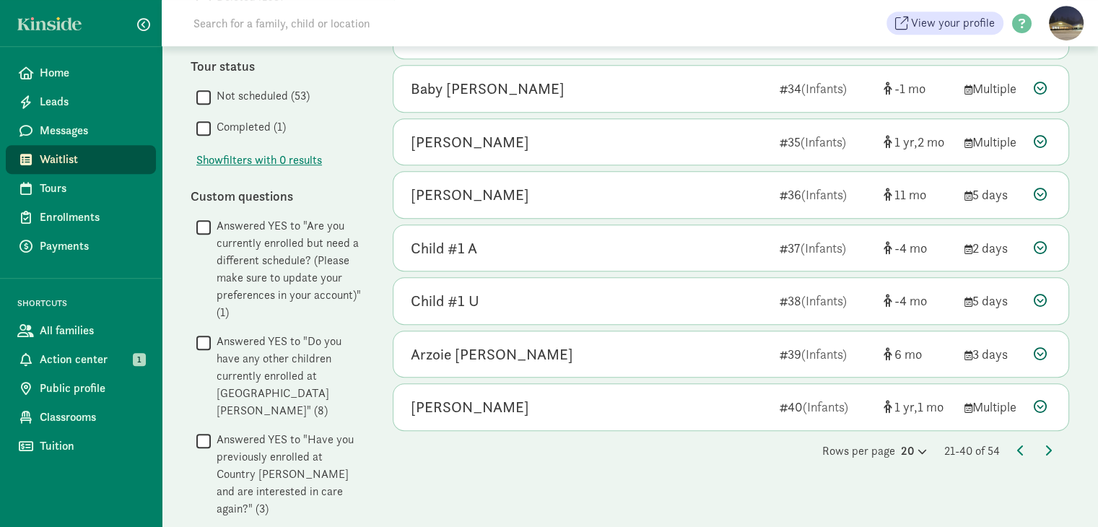
scroll to position [871, 0]
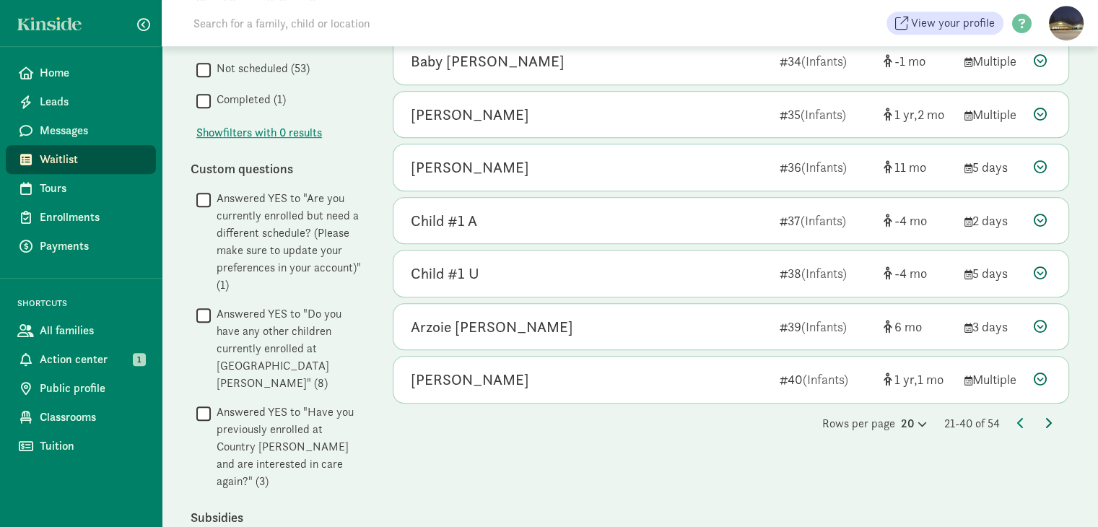
click at [1048, 418] on icon at bounding box center [1048, 423] width 7 height 12
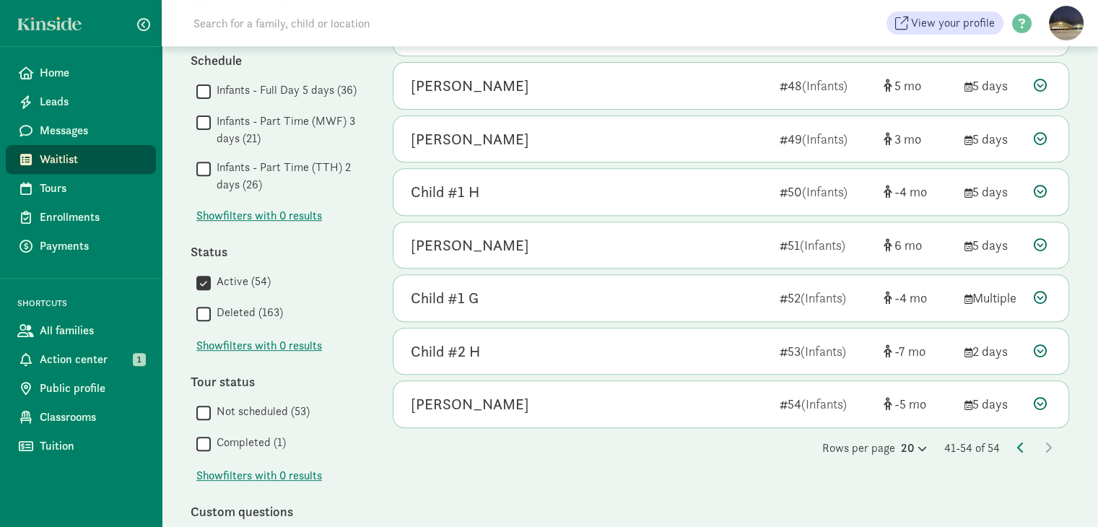
scroll to position [542, 0]
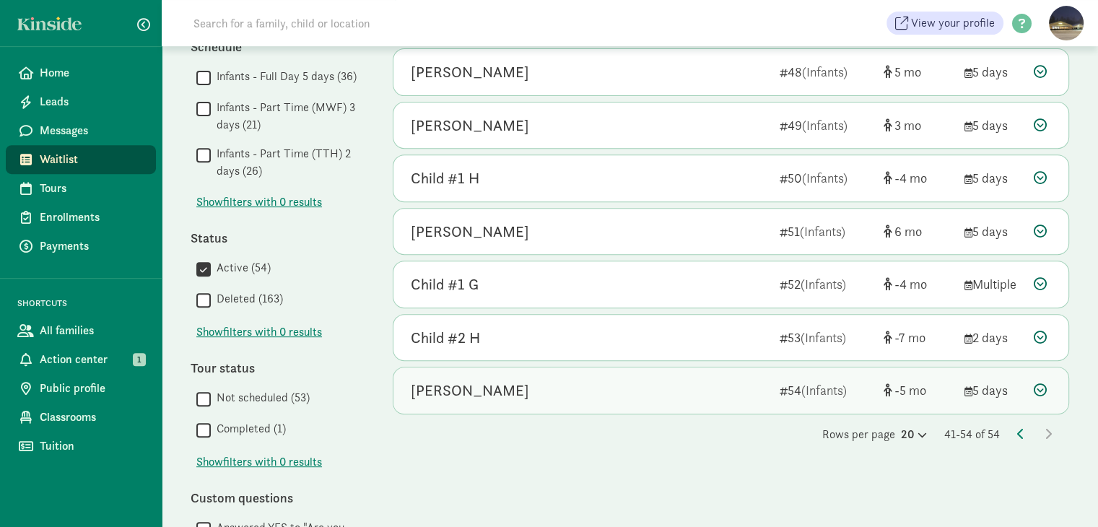
click at [1042, 388] on icon at bounding box center [1040, 389] width 13 height 13
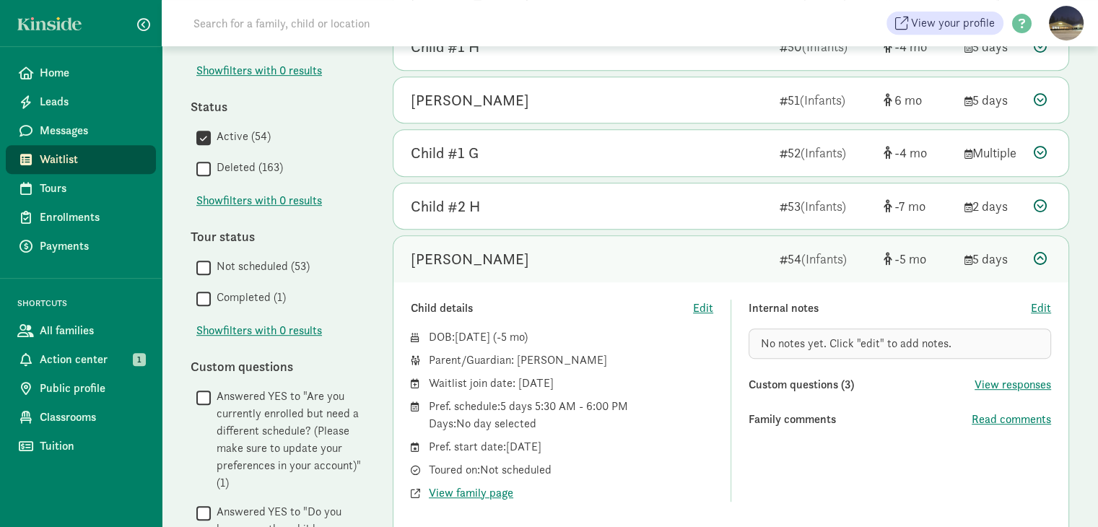
scroll to position [676, 0]
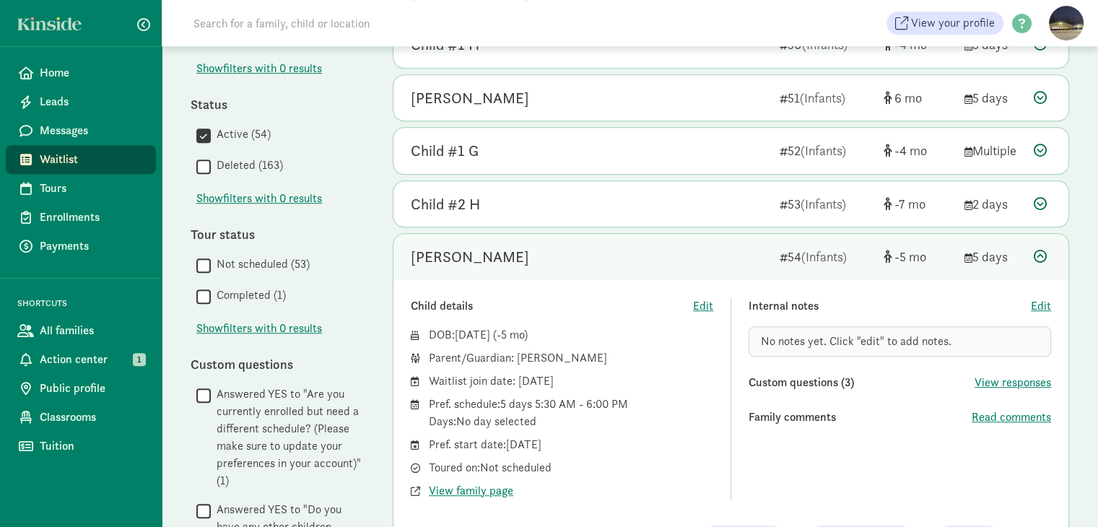
click at [800, 337] on span "No notes yet. Click "edit" to add notes." at bounding box center [856, 341] width 191 height 15
drag, startPoint x: 799, startPoint y: 336, endPoint x: 781, endPoint y: 340, distance: 18.4
click at [781, 340] on span "No notes yet. Click "edit" to add notes." at bounding box center [856, 341] width 191 height 15
click at [1043, 297] on span "Edit" at bounding box center [1041, 305] width 20 height 17
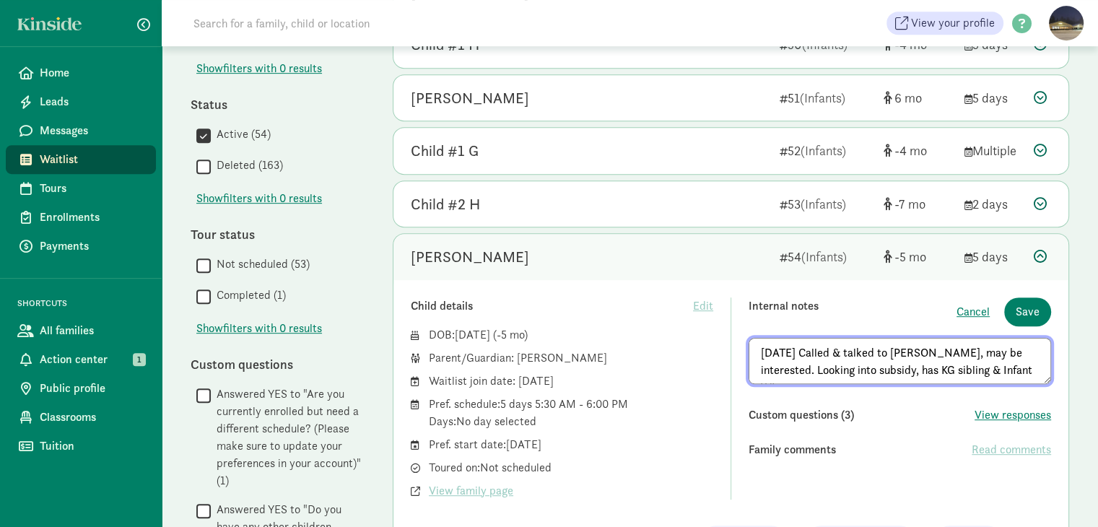
click at [899, 366] on textarea "[DATE] Called & talked to [PERSON_NAME], may be interested. Looking into subsid…" at bounding box center [900, 361] width 303 height 46
click at [1004, 368] on textarea "[DATE] Called & talked to [PERSON_NAME], may be interested. Looking into subsid…" at bounding box center [900, 361] width 303 height 46
click at [883, 365] on textarea "[DATE] Called & talked to [PERSON_NAME], may be interested. Looking into subsid…" at bounding box center [900, 361] width 303 height 46
click at [991, 367] on textarea "[DATE] Called & talked to [PERSON_NAME], may be interested. Looking into subsid…" at bounding box center [900, 361] width 303 height 46
type textarea "[DATE] Called & talked to [PERSON_NAME], may be interested. Looking into subsid…"
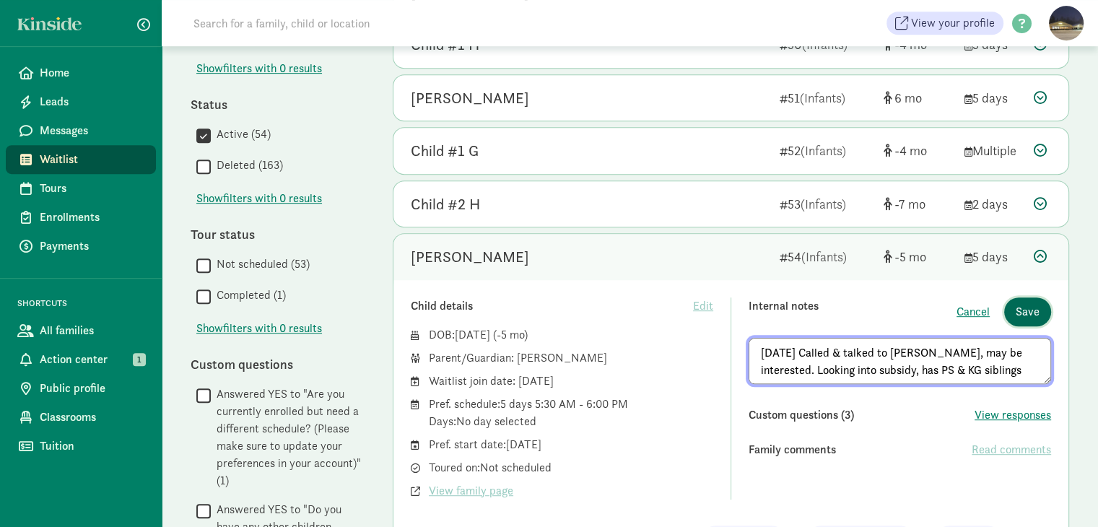
click at [1040, 308] on button "Save" at bounding box center [1027, 311] width 47 height 29
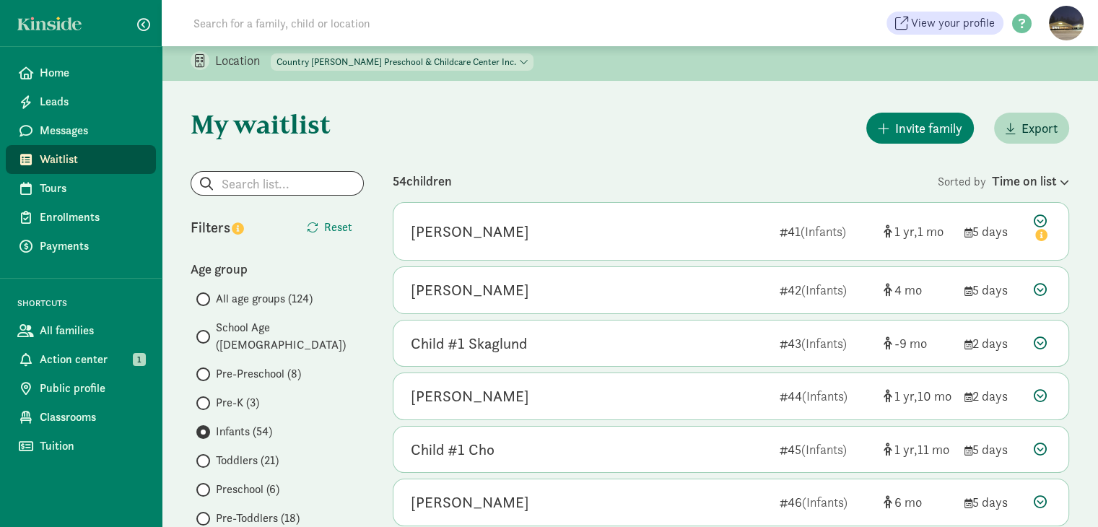
scroll to position [0, 0]
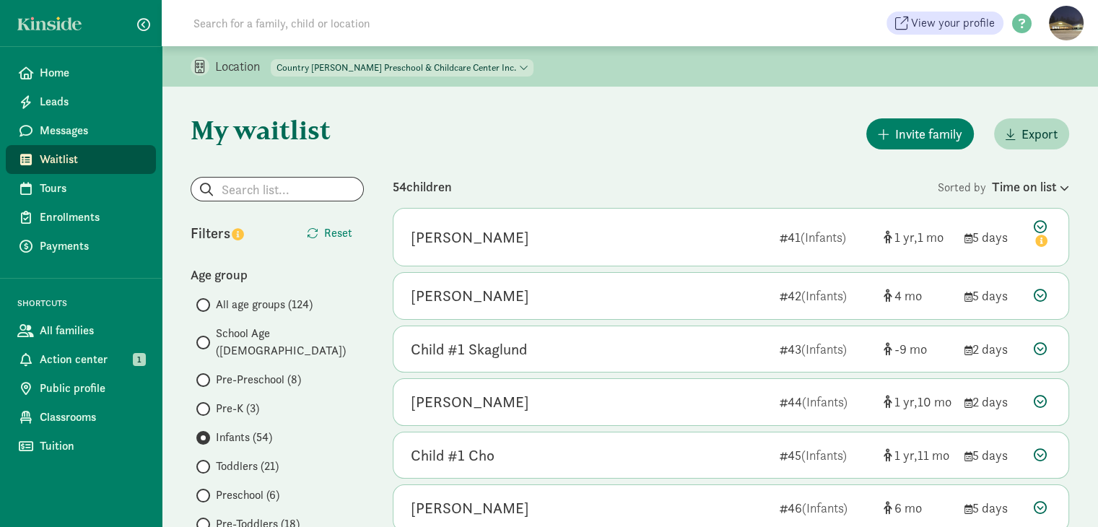
click at [259, 302] on span "All age groups (124)" at bounding box center [264, 304] width 97 height 17
click at [206, 302] on input "All age groups (124)" at bounding box center [200, 304] width 9 height 9
